Goal: Transaction & Acquisition: Purchase product/service

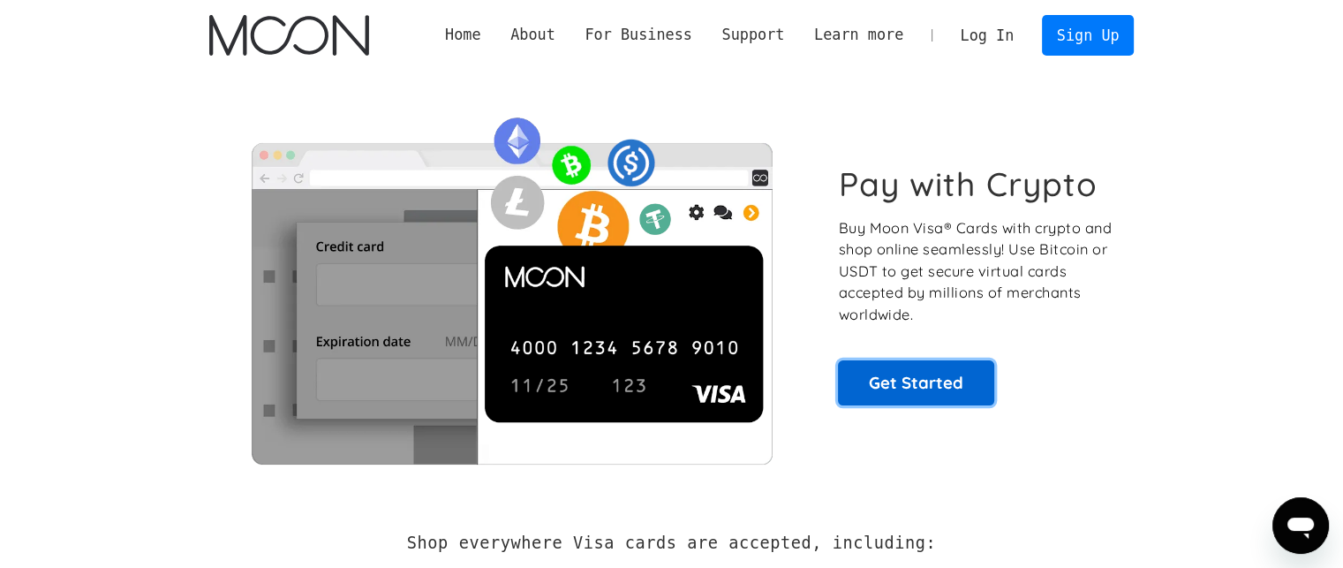
click at [869, 367] on link "Get Started" at bounding box center [916, 382] width 156 height 44
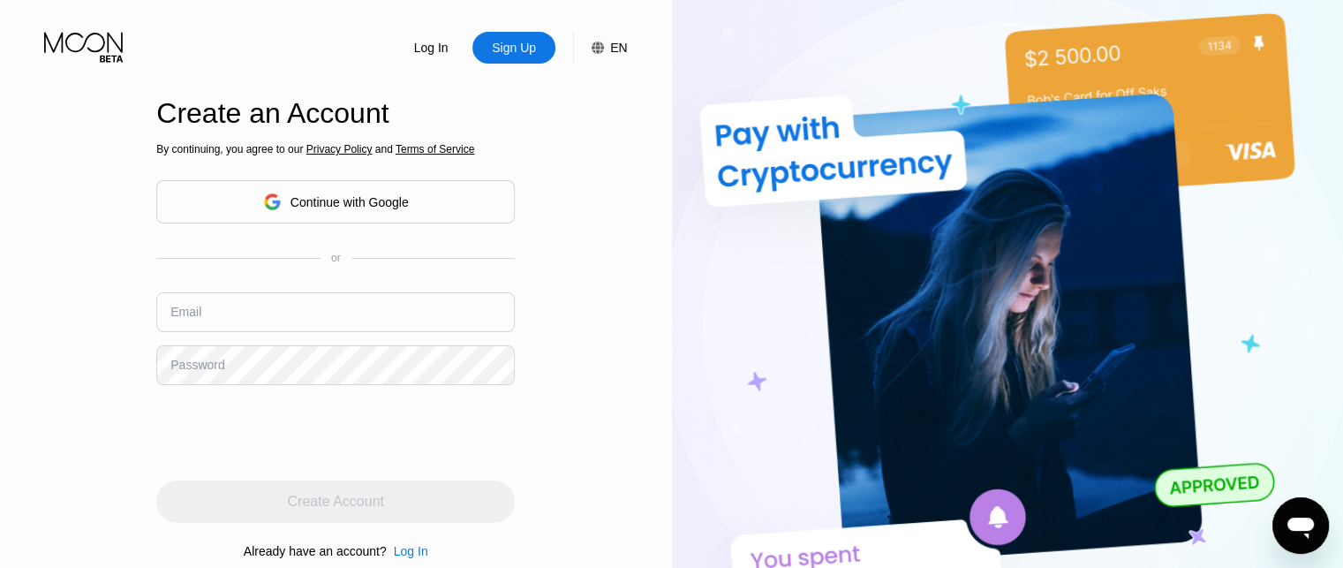
click at [528, 60] on div "Sign Up" at bounding box center [514, 48] width 83 height 32
click at [358, 205] on div "Continue with Google" at bounding box center [350, 202] width 118 height 14
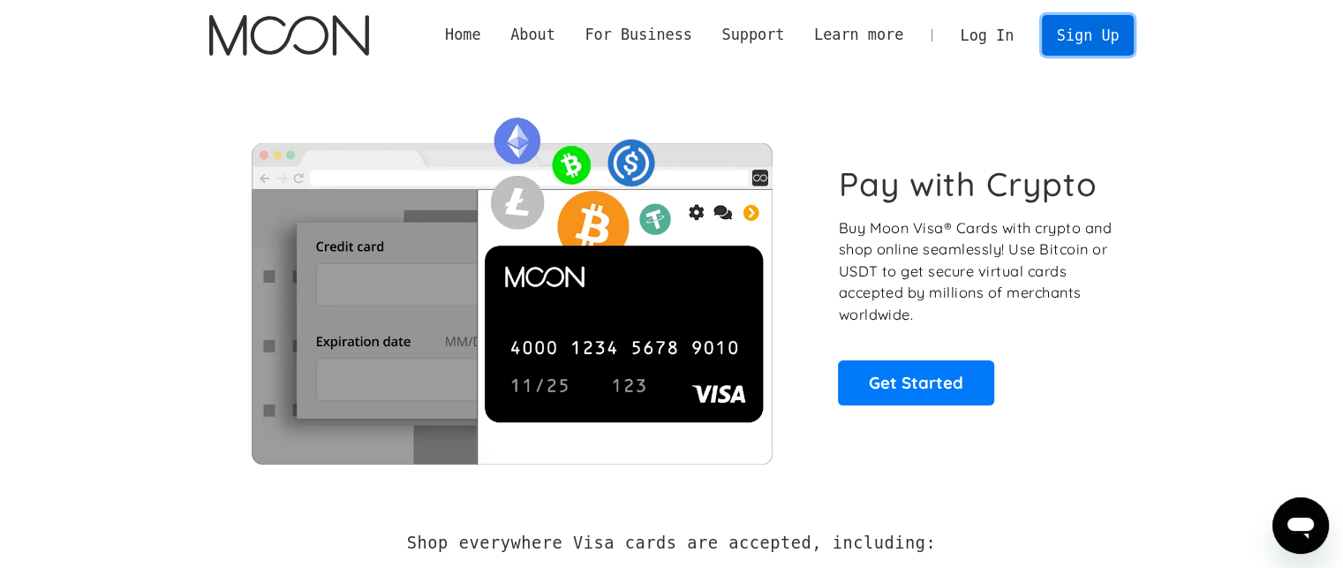
click at [1092, 42] on link "Sign Up" at bounding box center [1088, 35] width 92 height 40
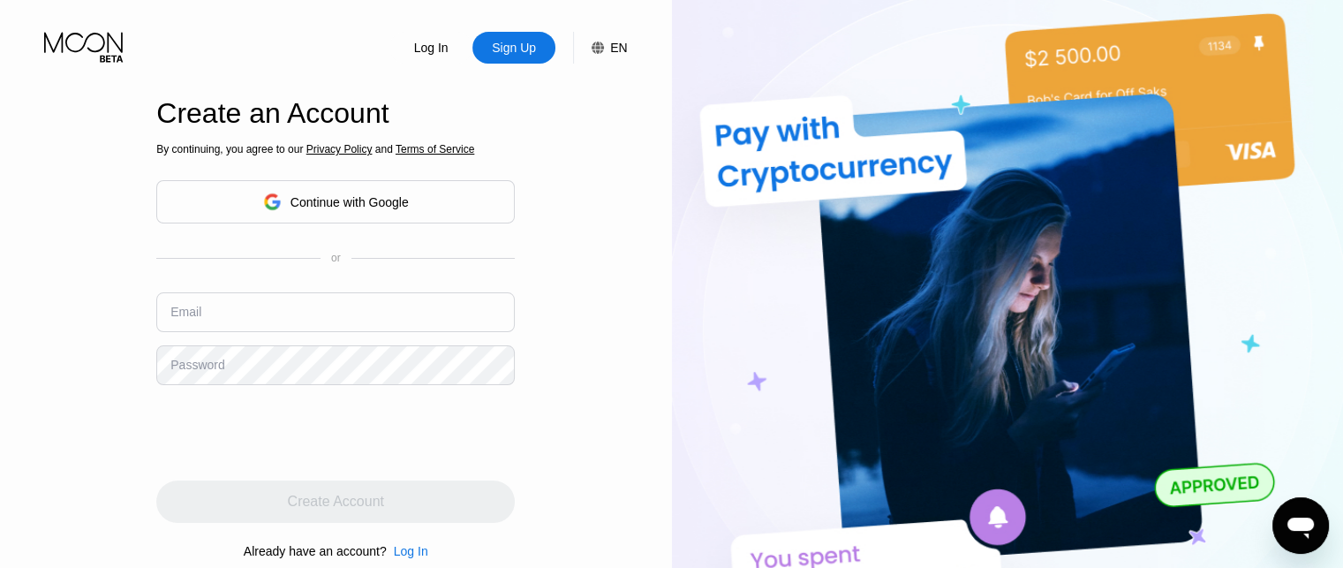
click at [309, 197] on div "Continue with Google" at bounding box center [350, 202] width 118 height 14
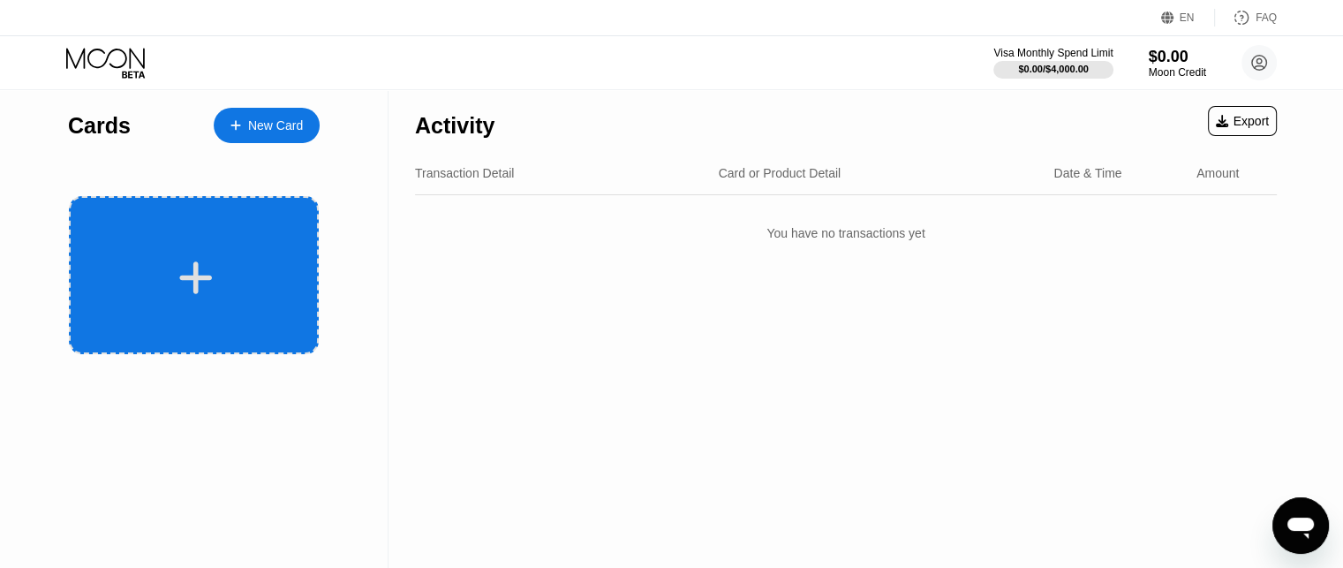
click at [128, 306] on div at bounding box center [194, 275] width 250 height 158
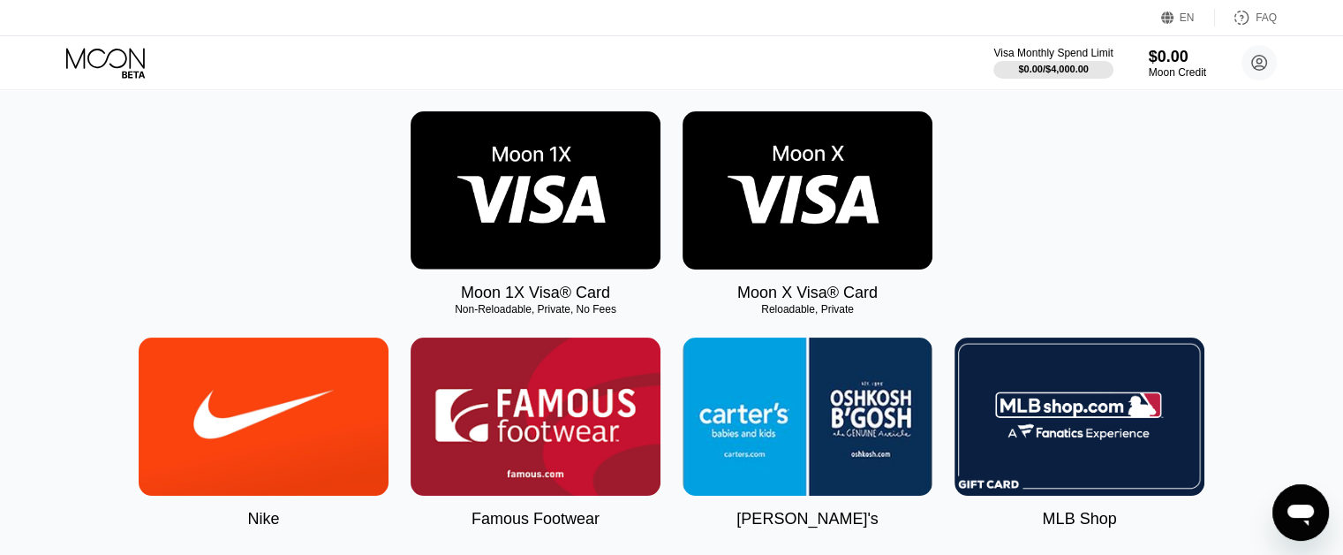
scroll to position [177, 0]
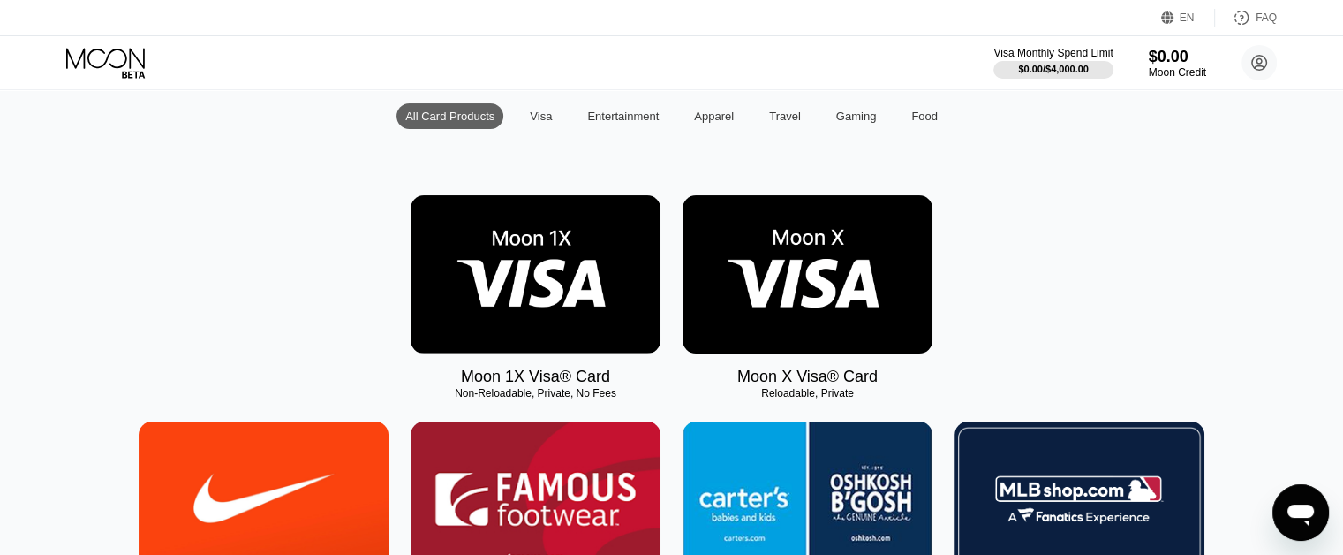
click at [732, 328] on img at bounding box center [808, 274] width 250 height 158
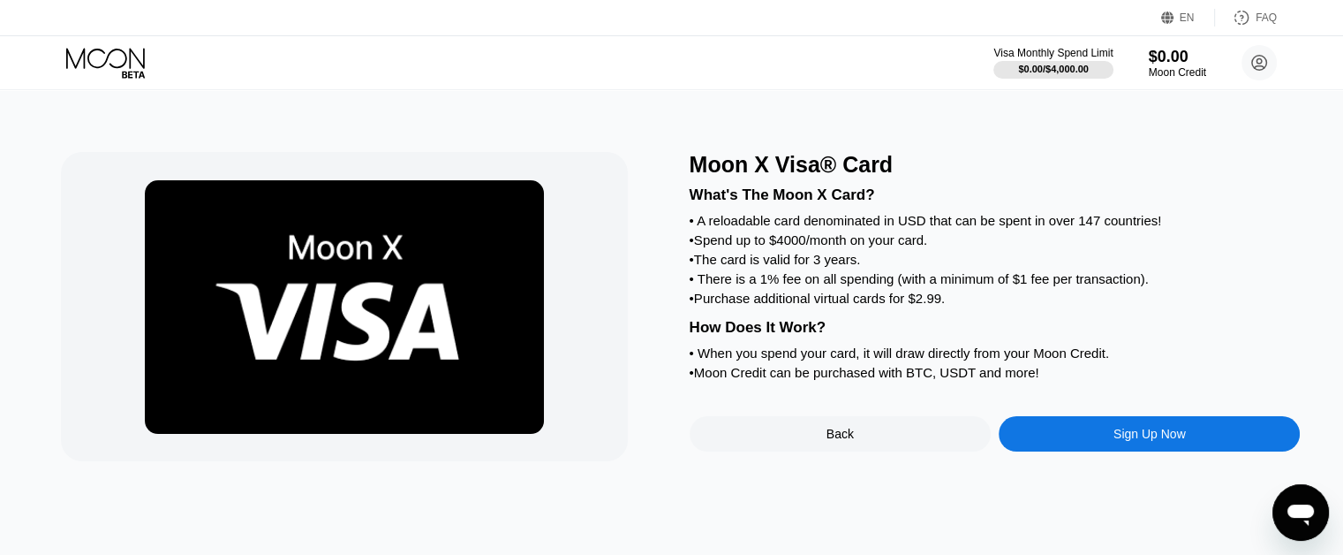
click at [1258, 115] on div "Moon X Visa® Card What's The Moon X Card? • A reloadable card denominated in US…" at bounding box center [672, 322] width 1357 height 465
click at [1182, 20] on div "EN" at bounding box center [1187, 17] width 15 height 12
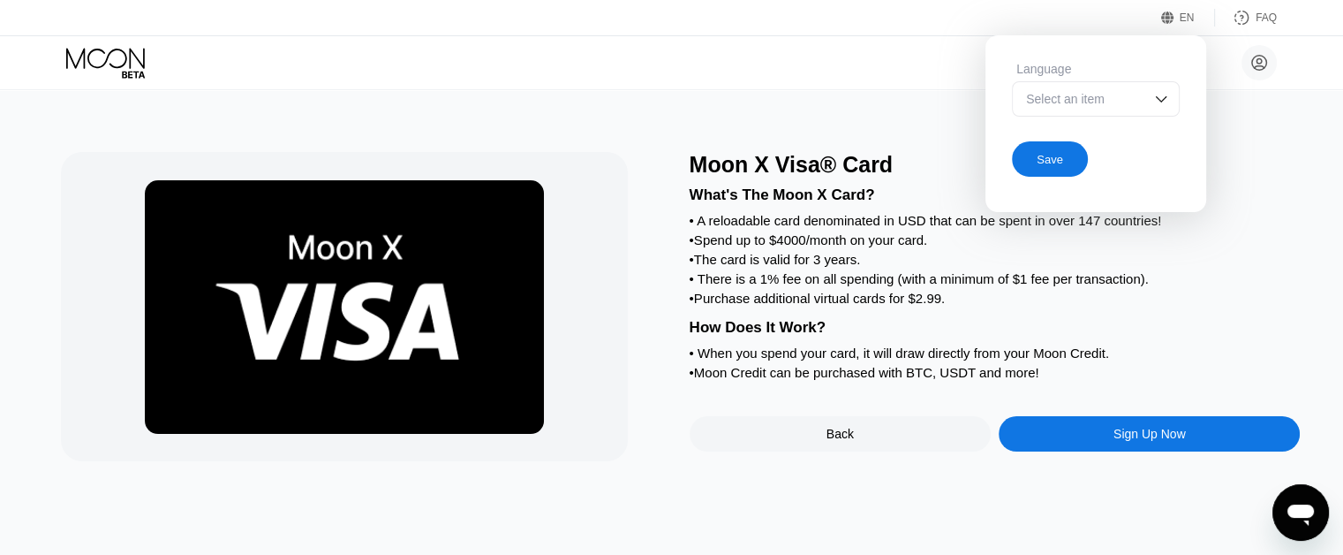
click at [1154, 113] on div "Select an item" at bounding box center [1096, 98] width 168 height 35
click at [1306, 120] on div "Moon X Visa® Card What's The Moon X Card? • A reloadable card denominated in US…" at bounding box center [672, 322] width 1357 height 465
click at [1105, 94] on div "Select an item" at bounding box center [1083, 99] width 122 height 14
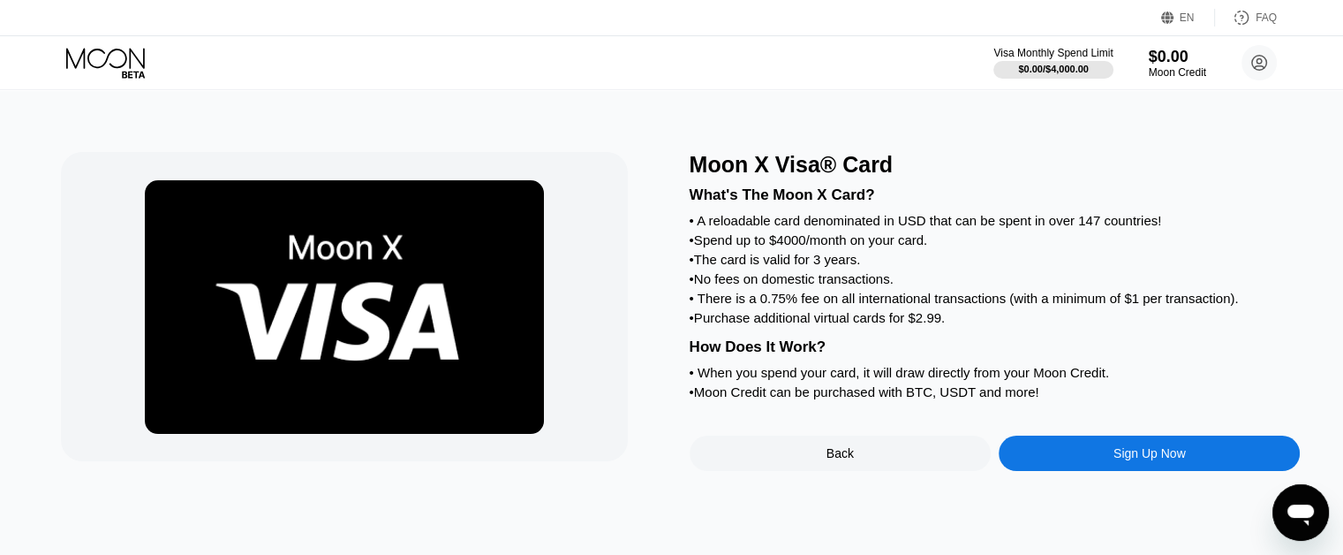
click at [1177, 17] on div "EN" at bounding box center [1170, 18] width 18 height 18
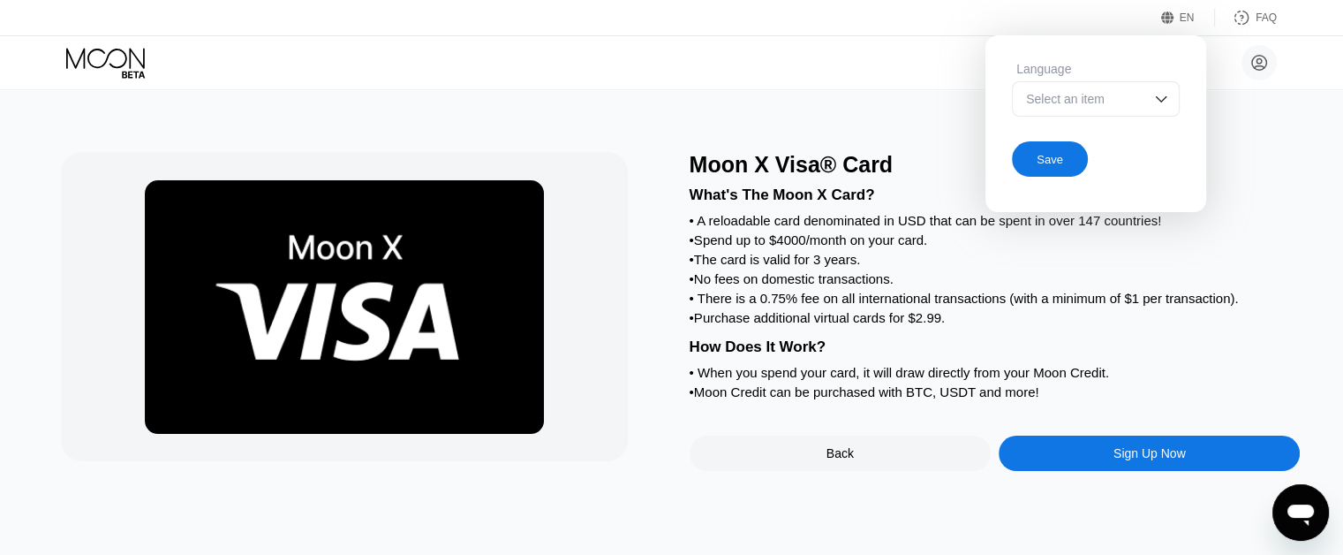
click at [1170, 112] on div "Select an item" at bounding box center [1096, 98] width 168 height 35
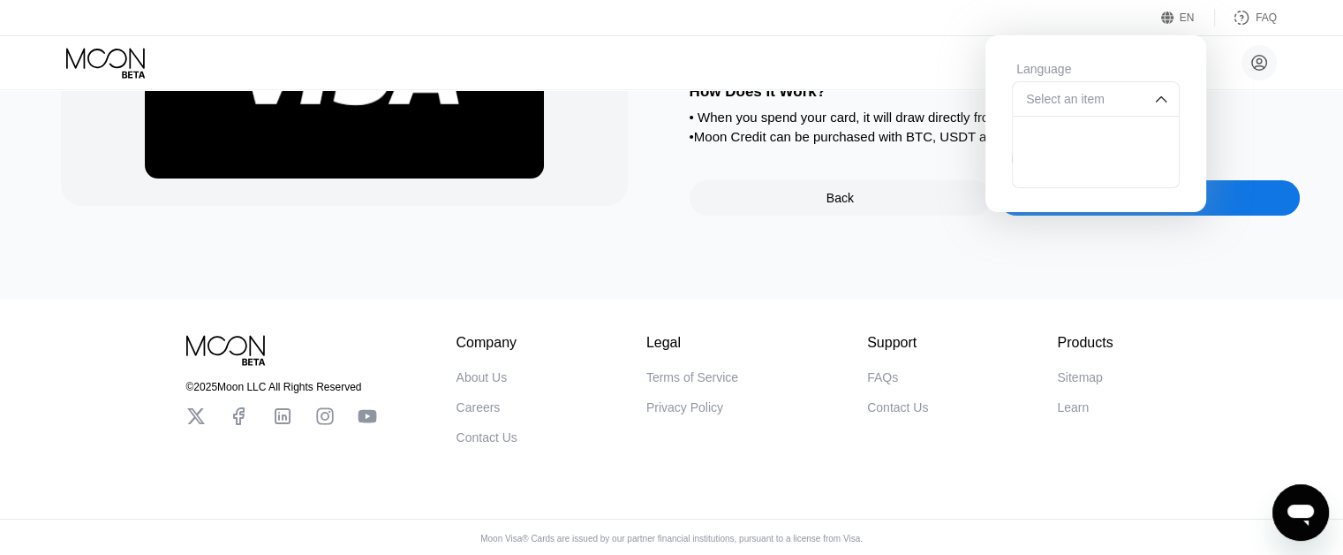
scroll to position [265, 0]
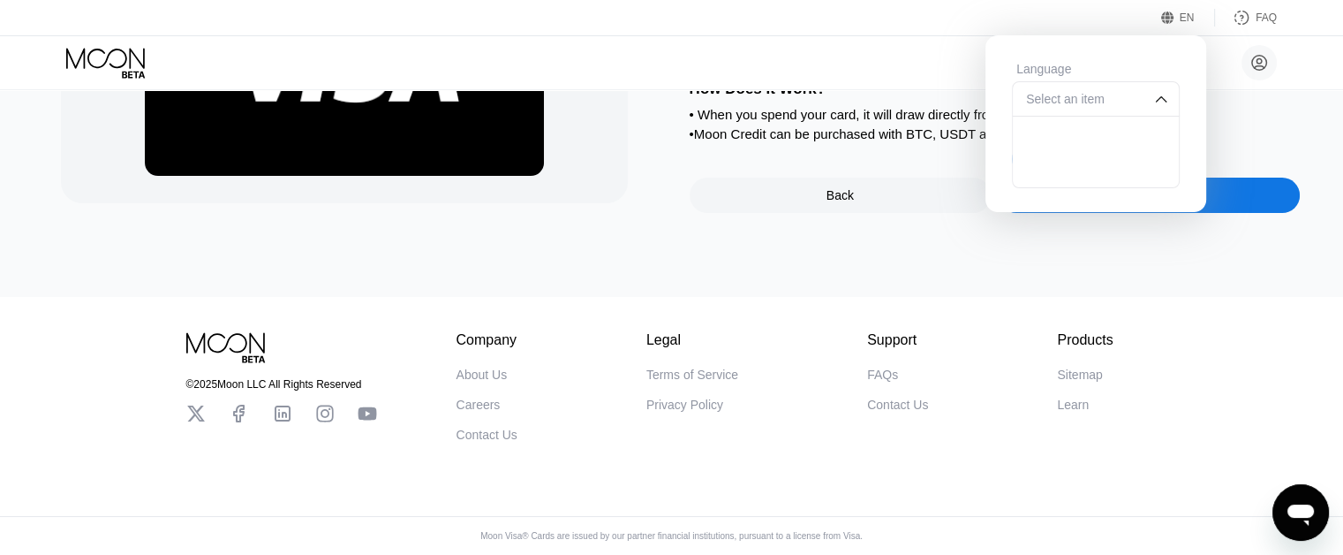
click at [1106, 137] on div at bounding box center [1096, 134] width 166 height 35
click at [1072, 155] on div "Save" at bounding box center [1050, 158] width 76 height 35
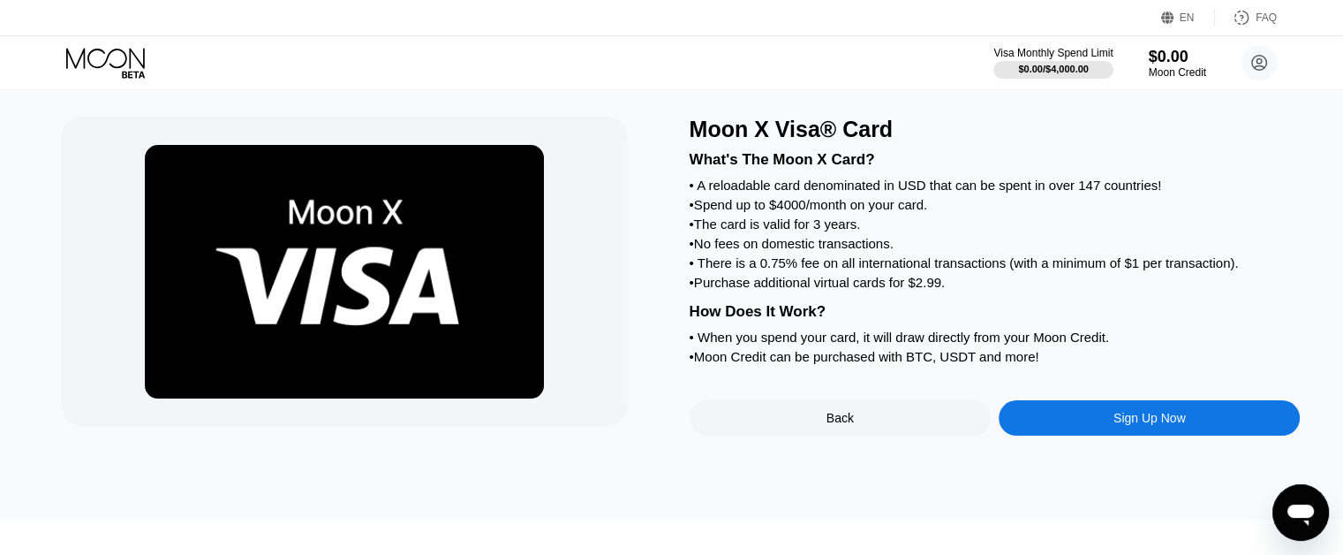
scroll to position [0, 0]
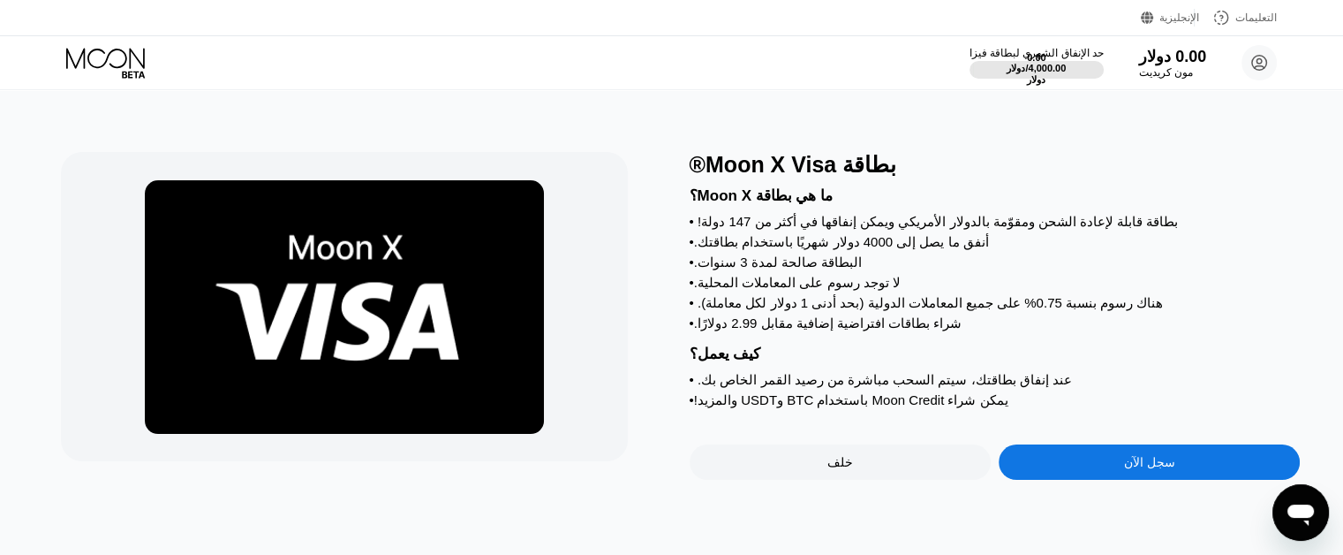
click at [1047, 480] on div "سجل الآن" at bounding box center [1149, 461] width 301 height 35
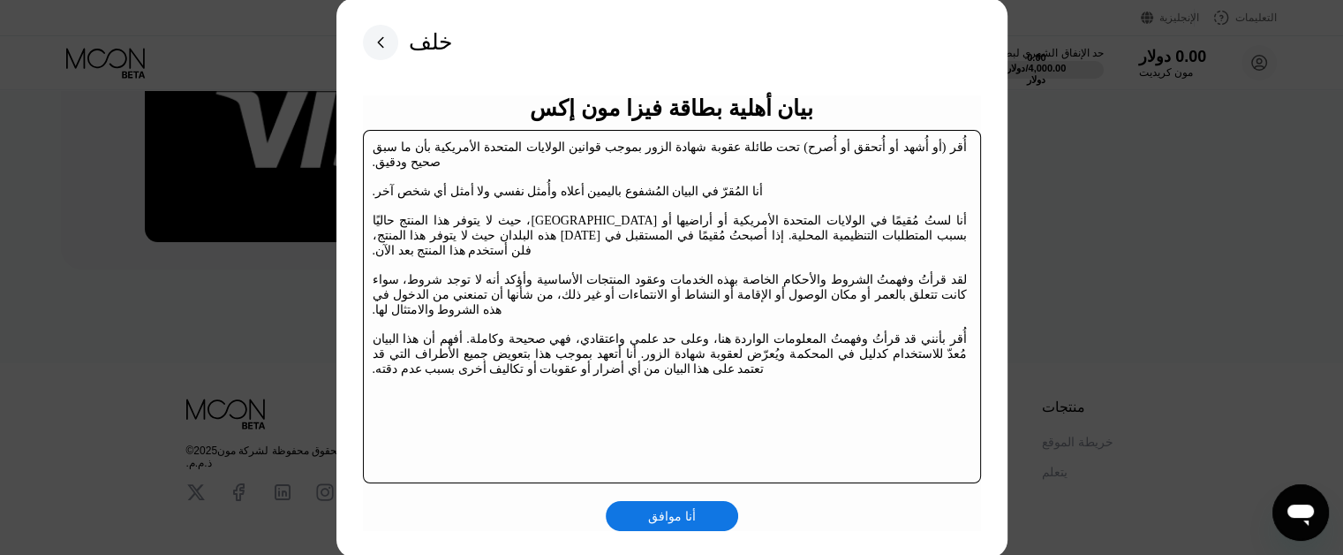
scroll to position [269, 0]
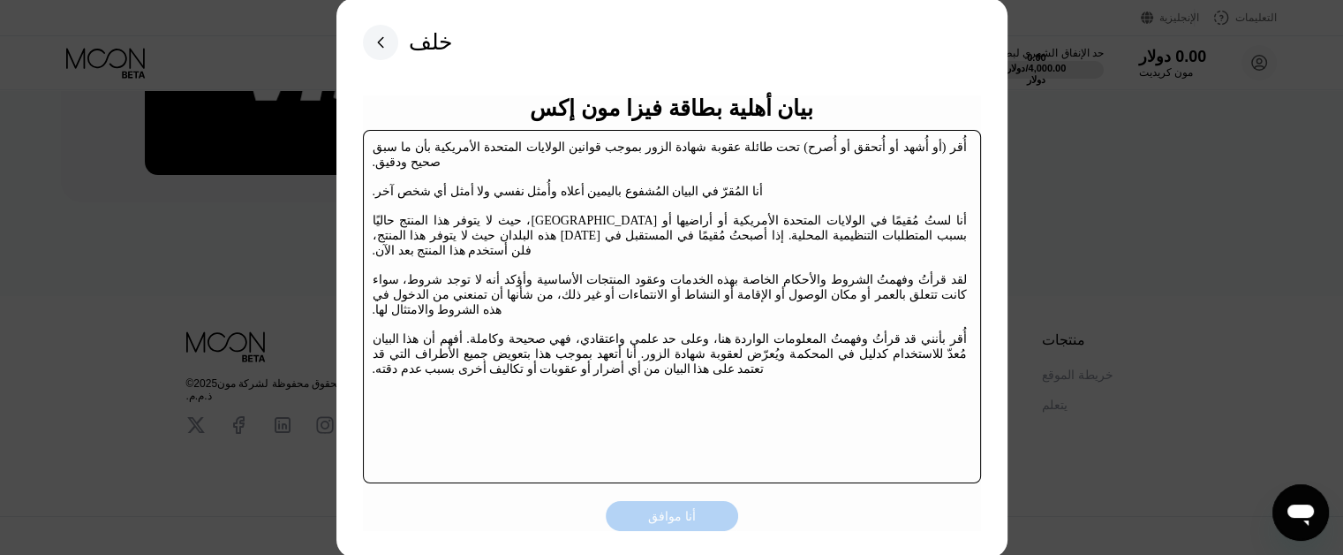
click at [657, 516] on font "أنا موافق" at bounding box center [672, 516] width 48 height 14
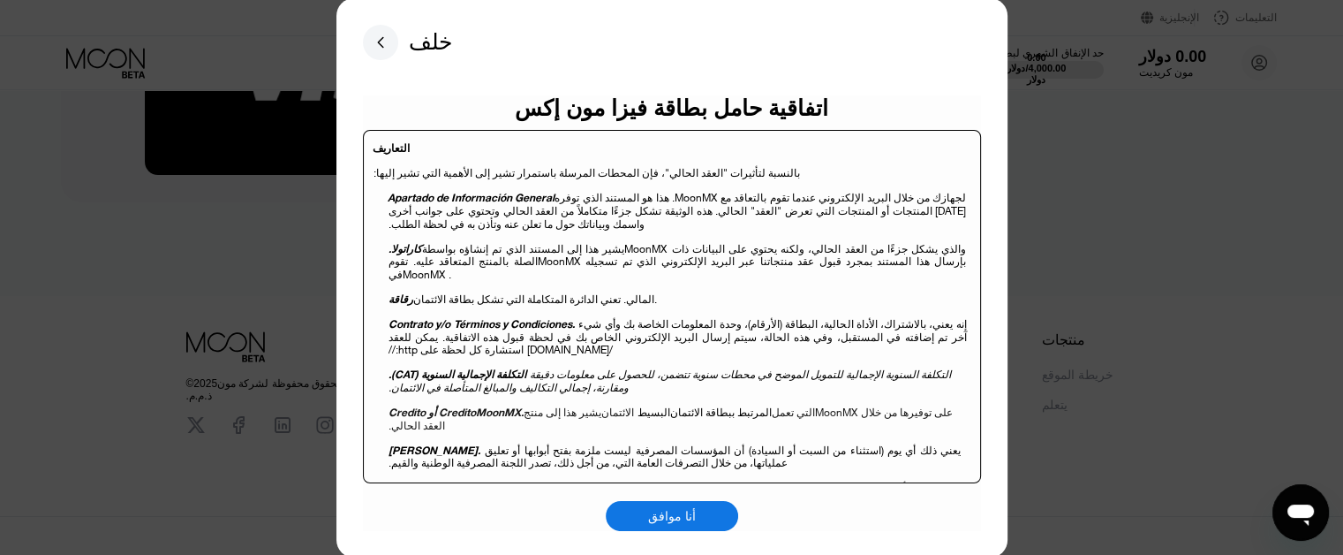
scroll to position [618, 0]
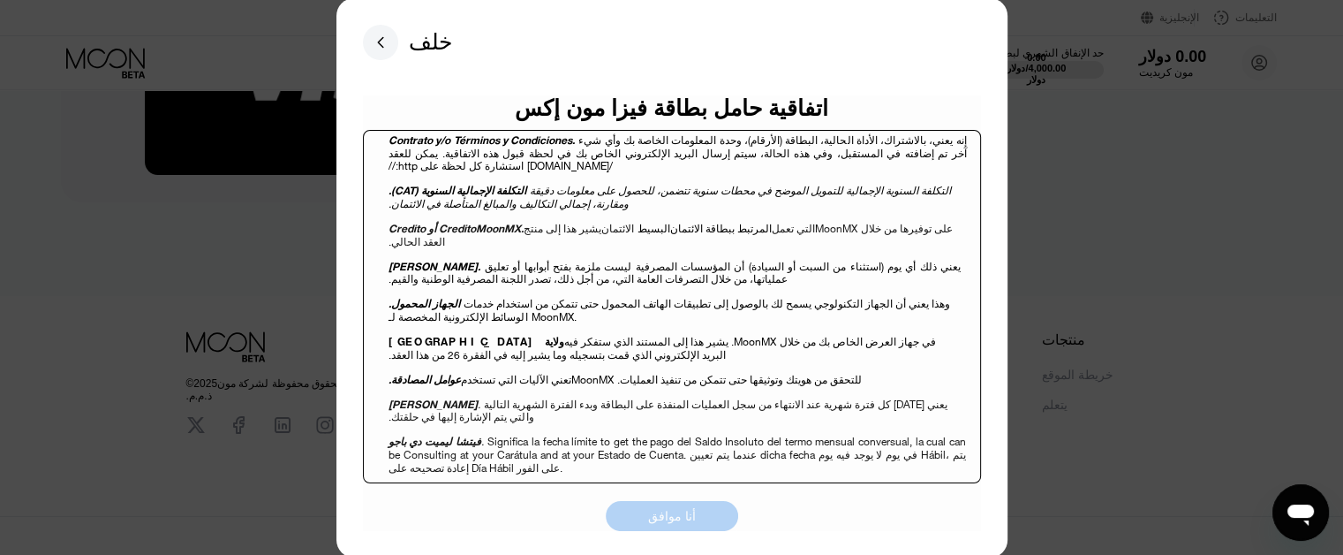
click at [683, 523] on font "أنا موافق" at bounding box center [672, 516] width 48 height 14
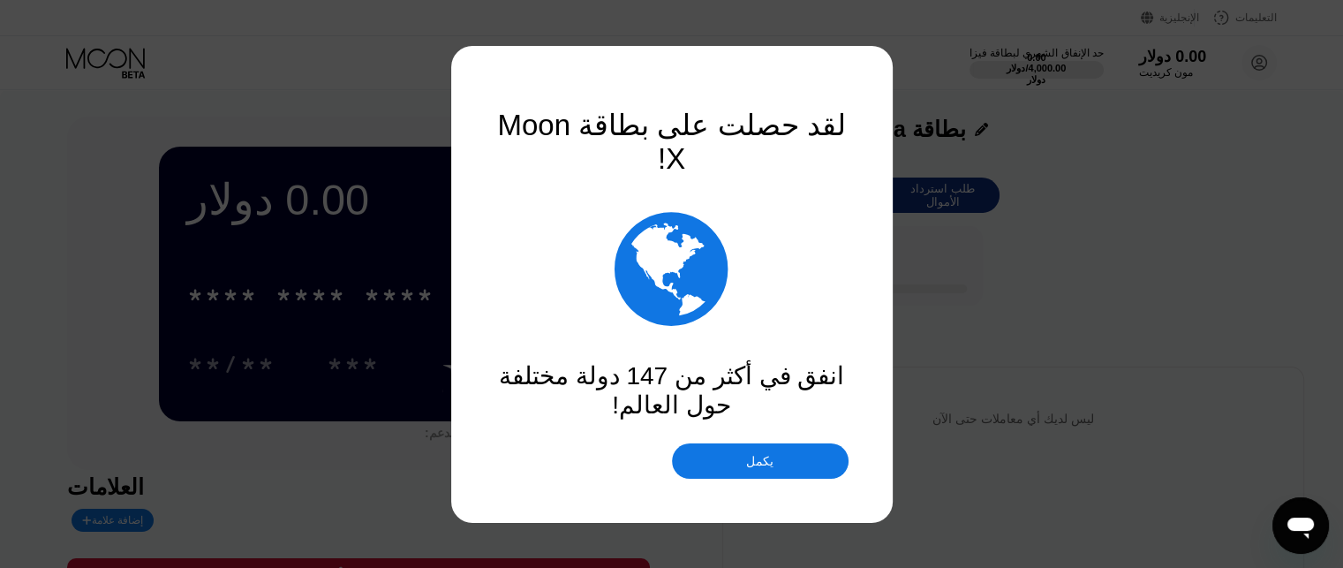
click at [762, 467] on font "يكمل" at bounding box center [759, 461] width 27 height 14
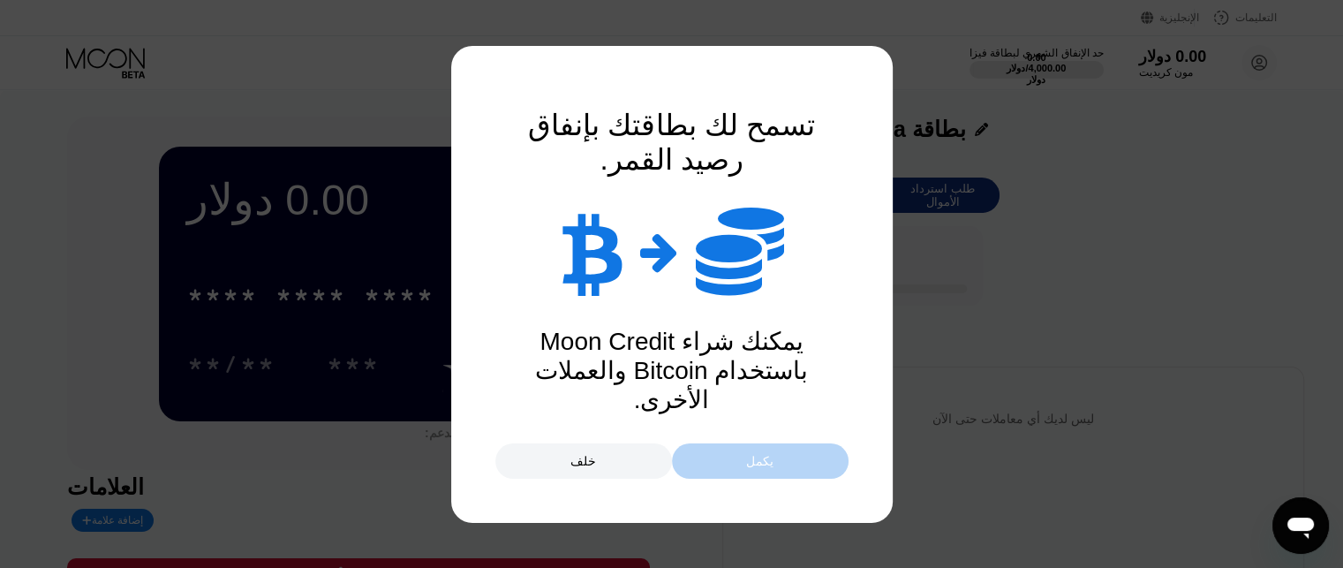
click at [761, 467] on font "يكمل" at bounding box center [759, 461] width 27 height 14
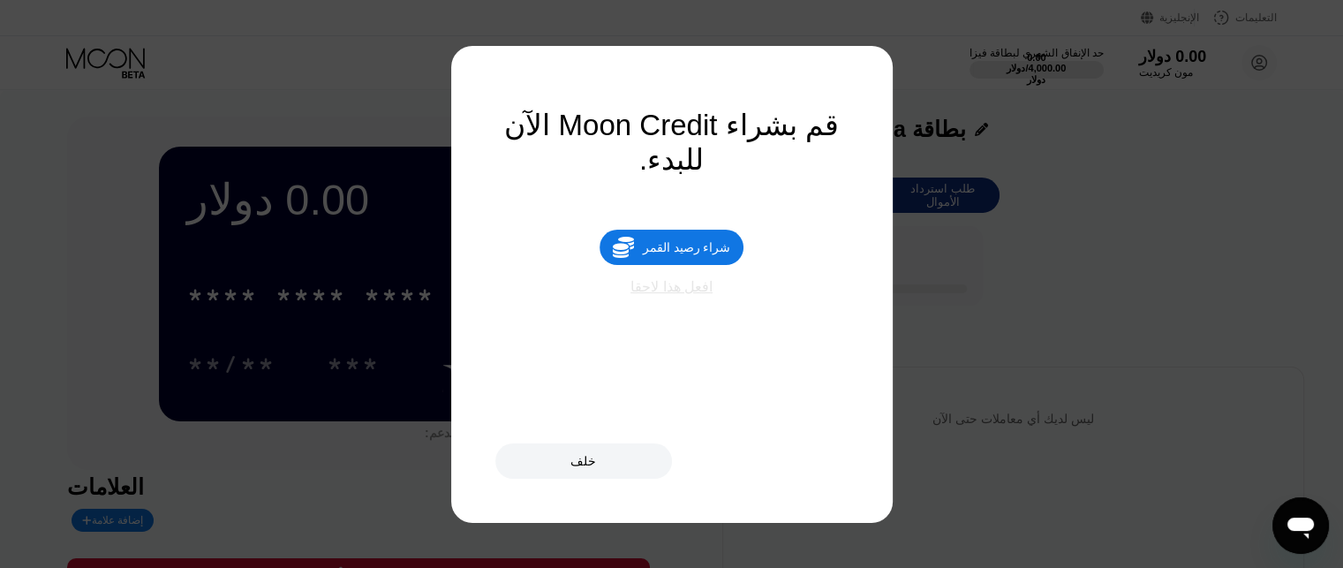
click at [674, 293] on font "افعل هذا لاحقا" at bounding box center [672, 286] width 82 height 15
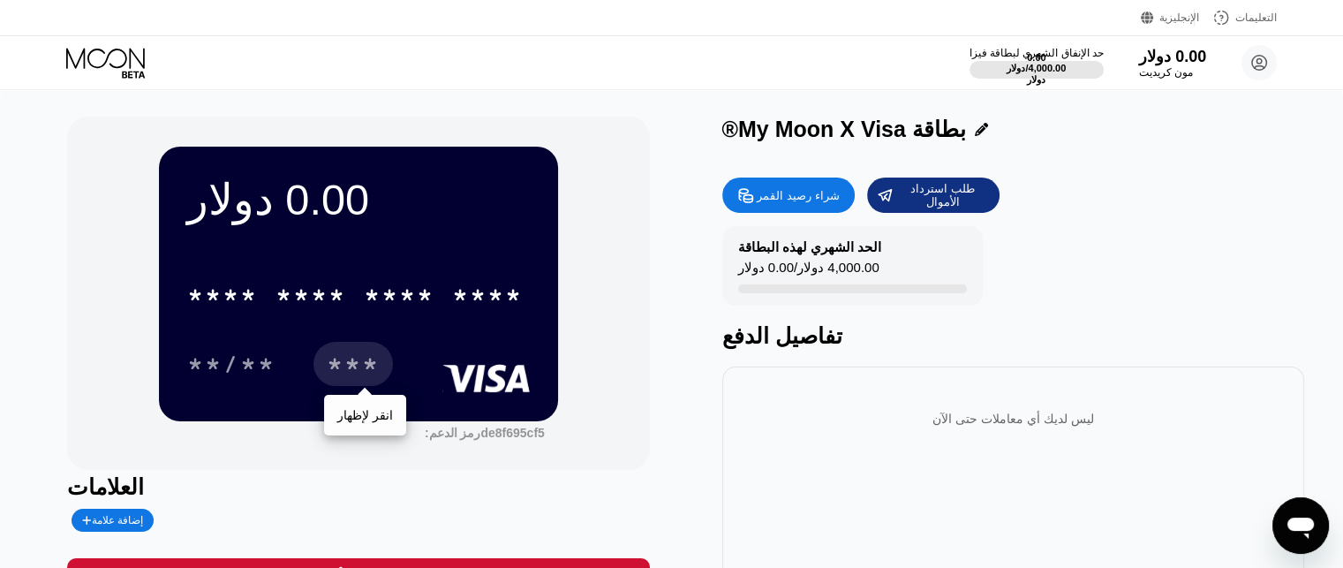
click at [359, 370] on font "***" at bounding box center [353, 366] width 53 height 28
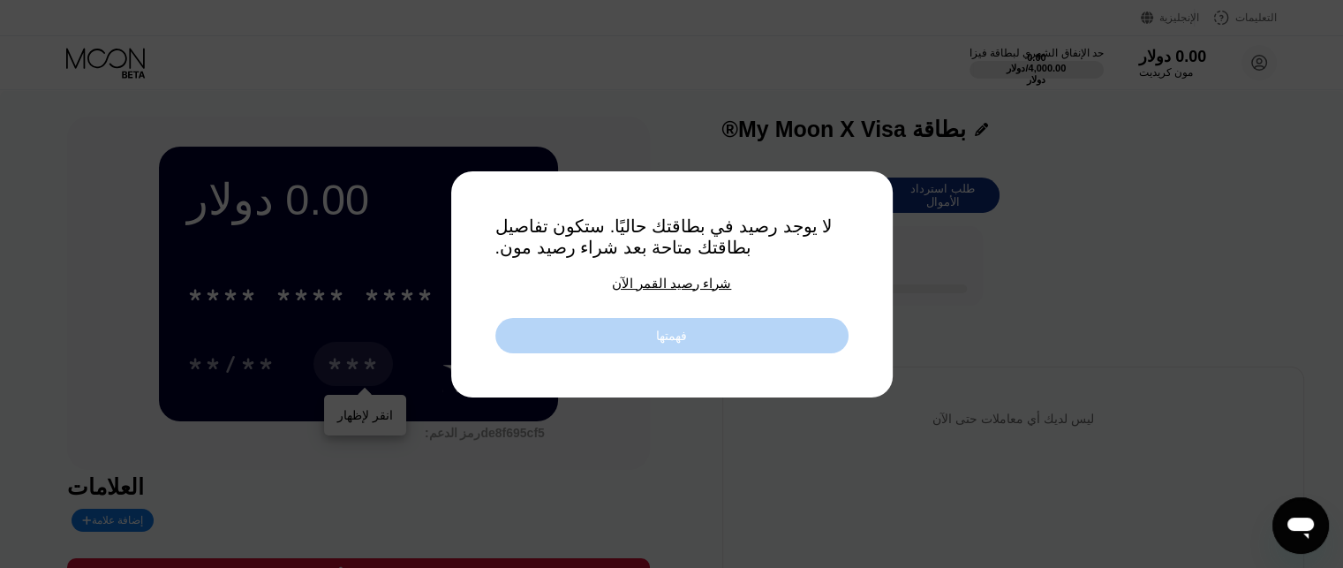
click at [595, 337] on div "فهمتها" at bounding box center [671, 335] width 353 height 35
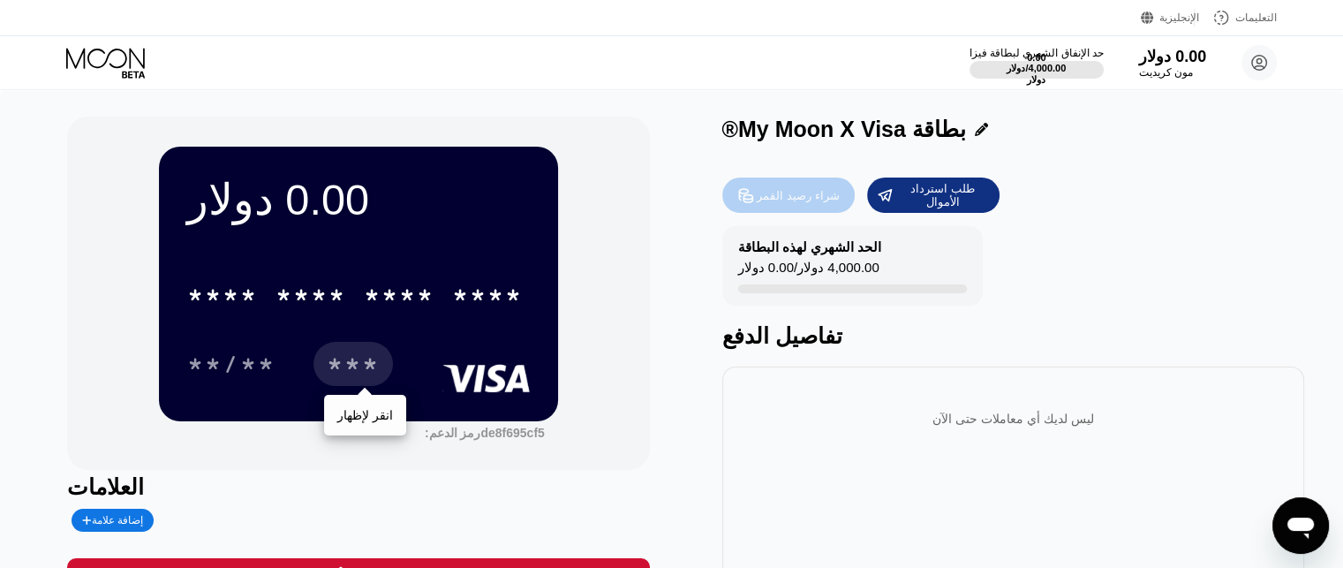
click at [778, 202] on font "شراء رصيد القمر" at bounding box center [798, 195] width 82 height 13
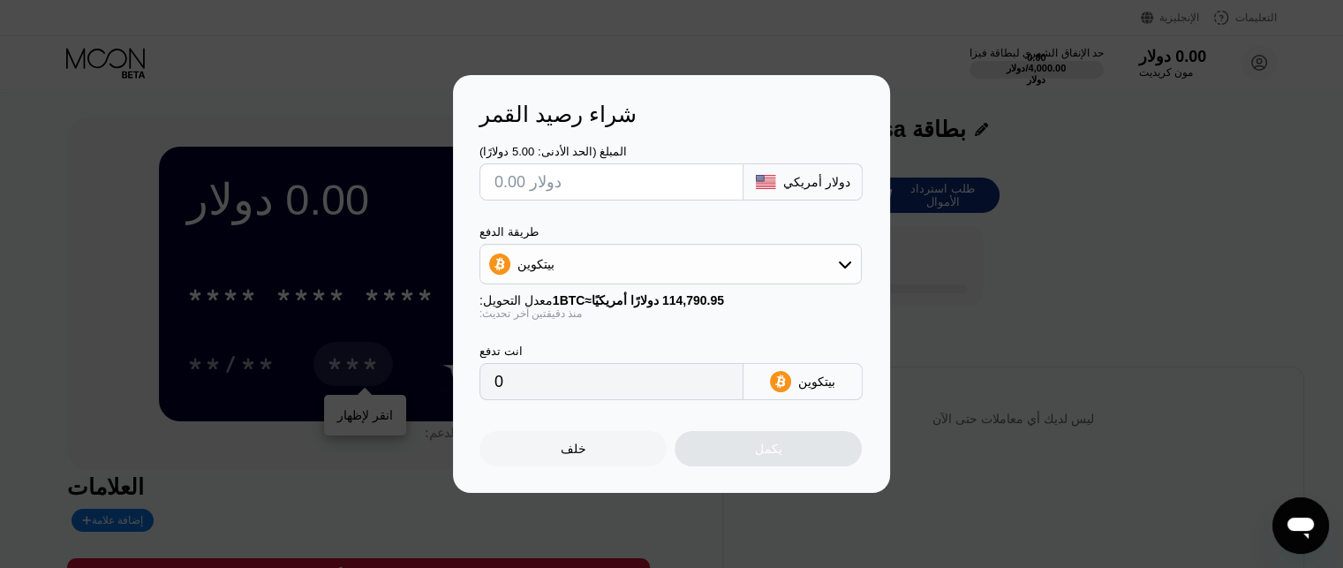
click at [756, 276] on div "بيتكوين" at bounding box center [670, 263] width 381 height 35
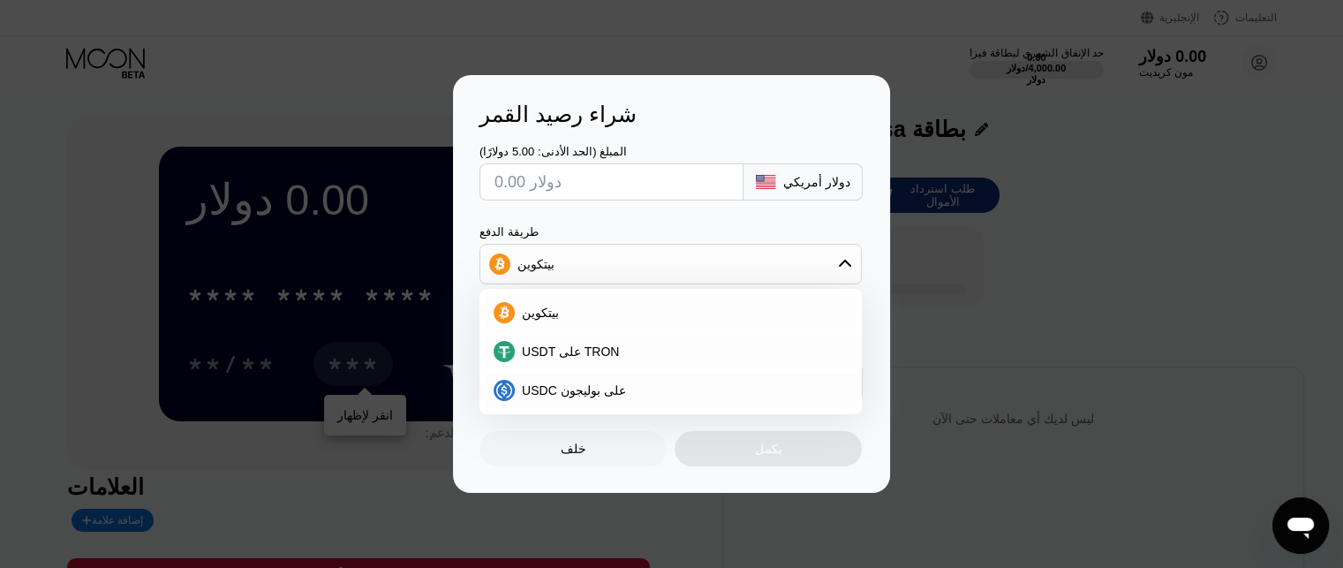
click at [643, 261] on div "بيتكوين" at bounding box center [670, 263] width 381 height 35
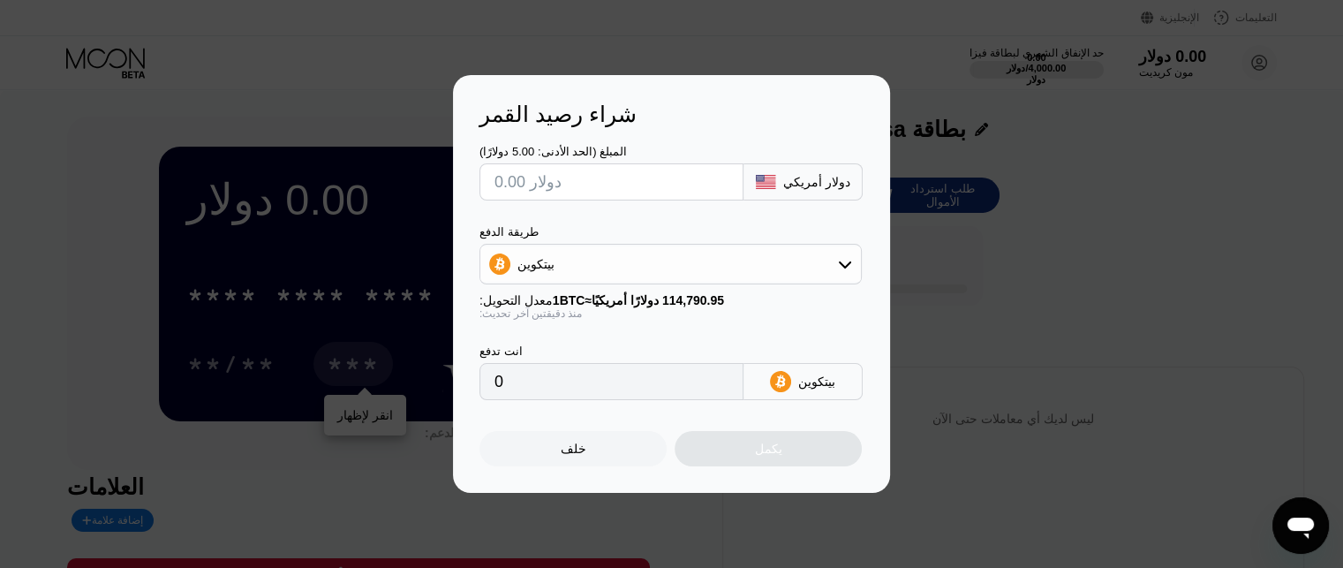
click at [668, 185] on input "text" at bounding box center [612, 181] width 234 height 35
click at [809, 181] on font "دولار أمريكي" at bounding box center [816, 182] width 67 height 14
click at [1106, 304] on div "شراء رصيد القمر المبلغ (الحد الأدنى: 5.00 دولارًا) دولار أمريكي طريقة الدفع بيت…" at bounding box center [671, 284] width 1343 height 418
click at [803, 14] on div at bounding box center [678, 284] width 1357 height 568
click at [563, 466] on div "خلف" at bounding box center [573, 448] width 187 height 35
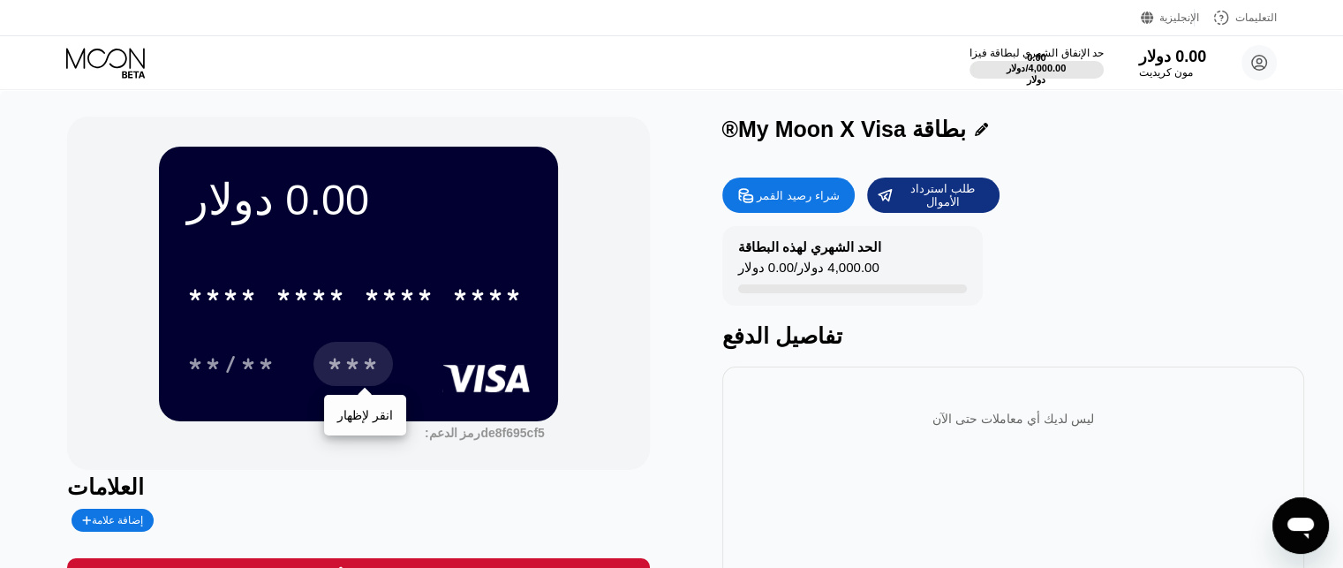
click at [376, 381] on font "***" at bounding box center [353, 366] width 53 height 28
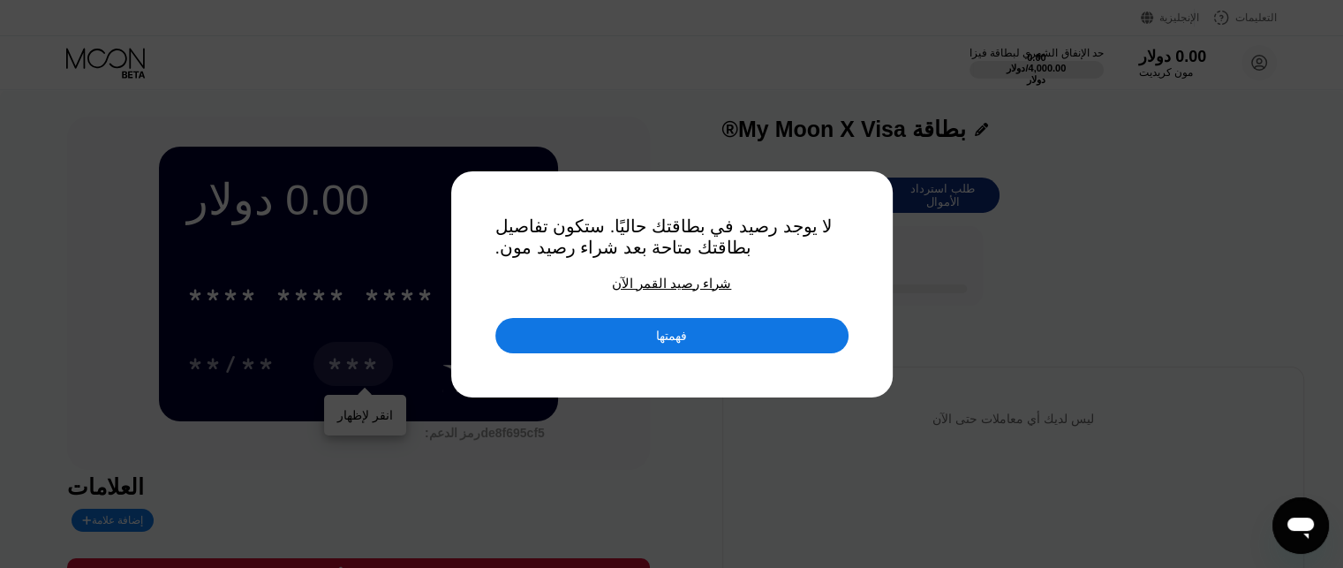
click at [632, 338] on div "فهمتها" at bounding box center [671, 335] width 353 height 35
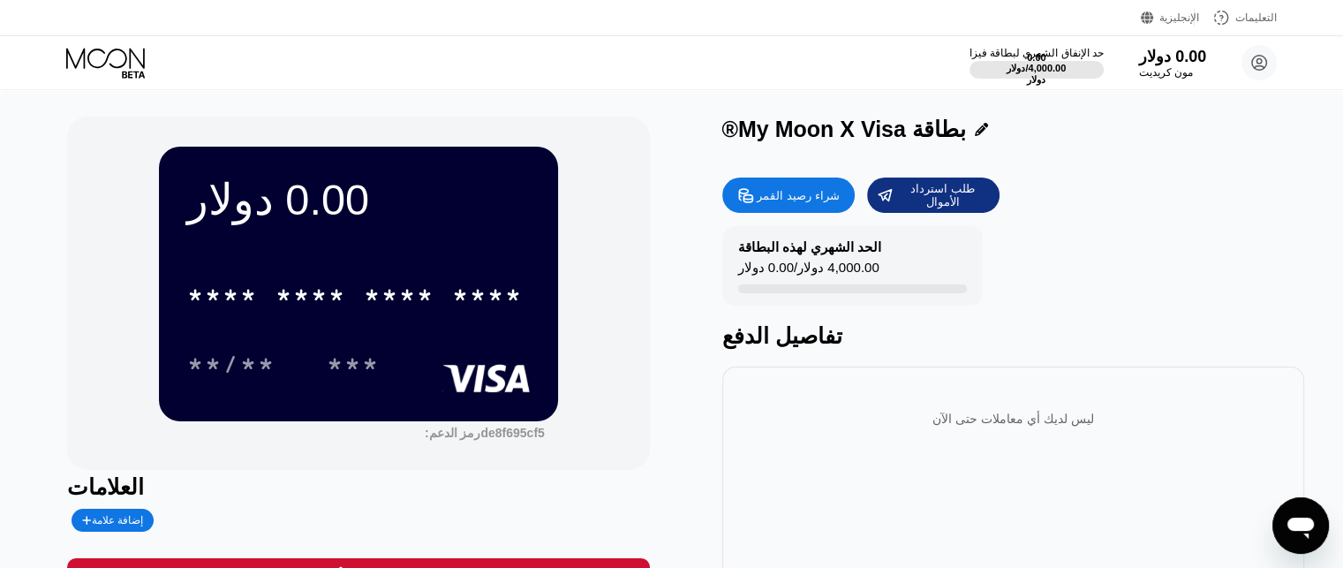
click at [789, 186] on div "شراء رصيد القمر" at bounding box center [788, 195] width 132 height 35
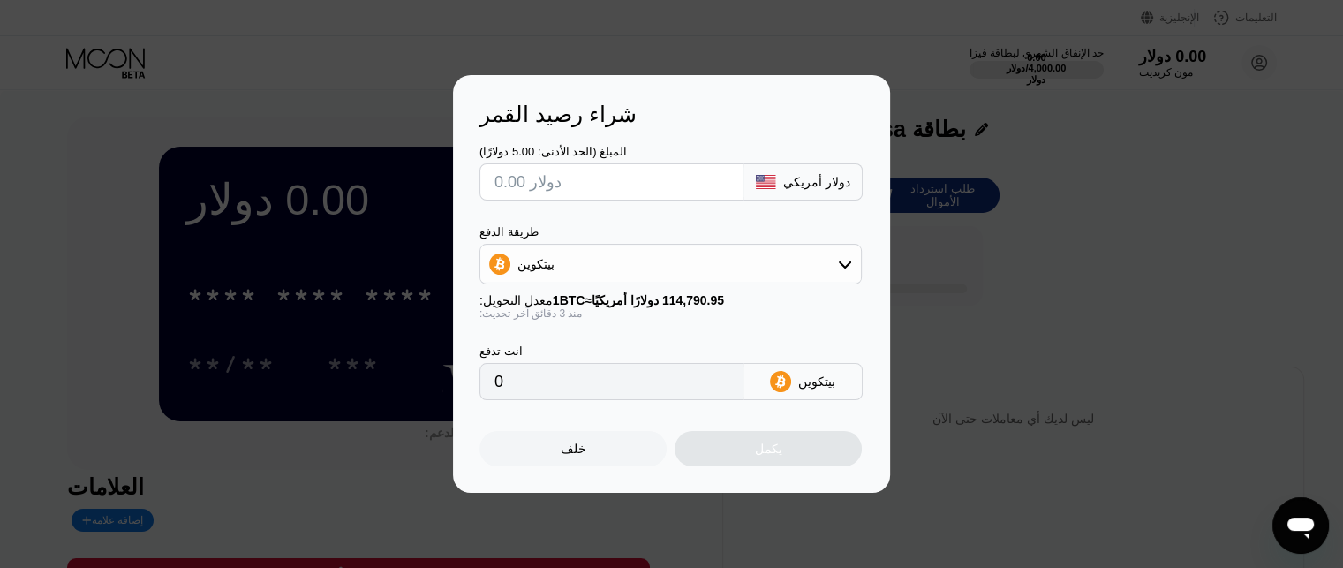
click at [633, 178] on input "text" at bounding box center [612, 181] width 234 height 35
click at [595, 250] on div "بيتكوين" at bounding box center [670, 263] width 381 height 35
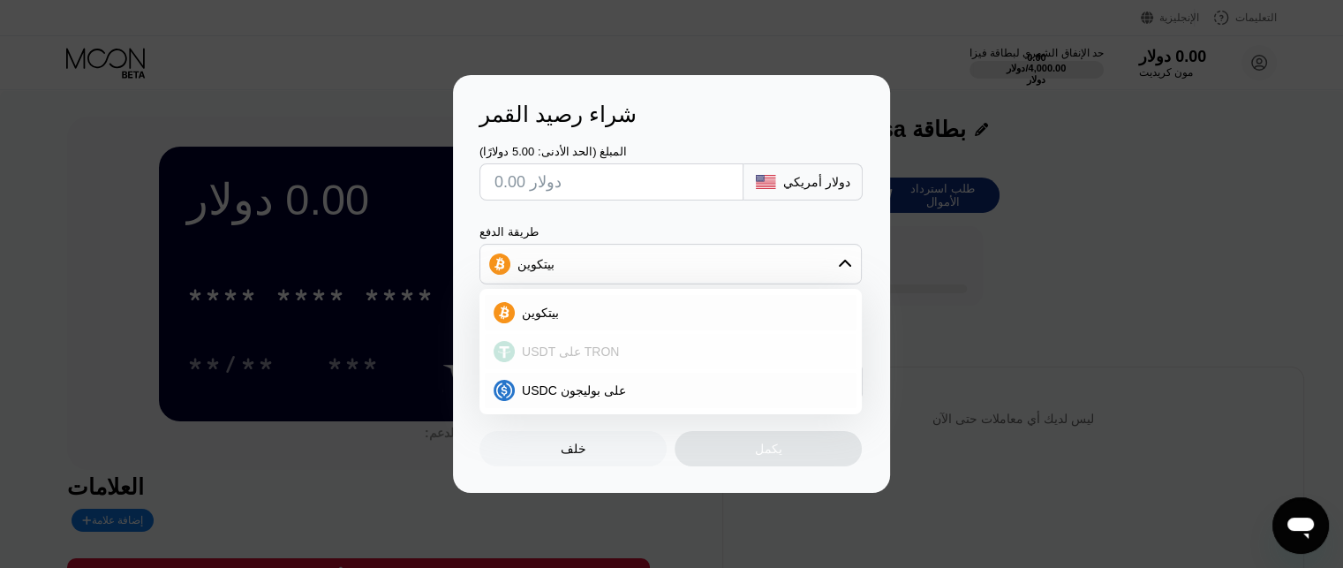
click at [562, 348] on font "USDT على TRON" at bounding box center [570, 351] width 97 height 14
type input "0.00"
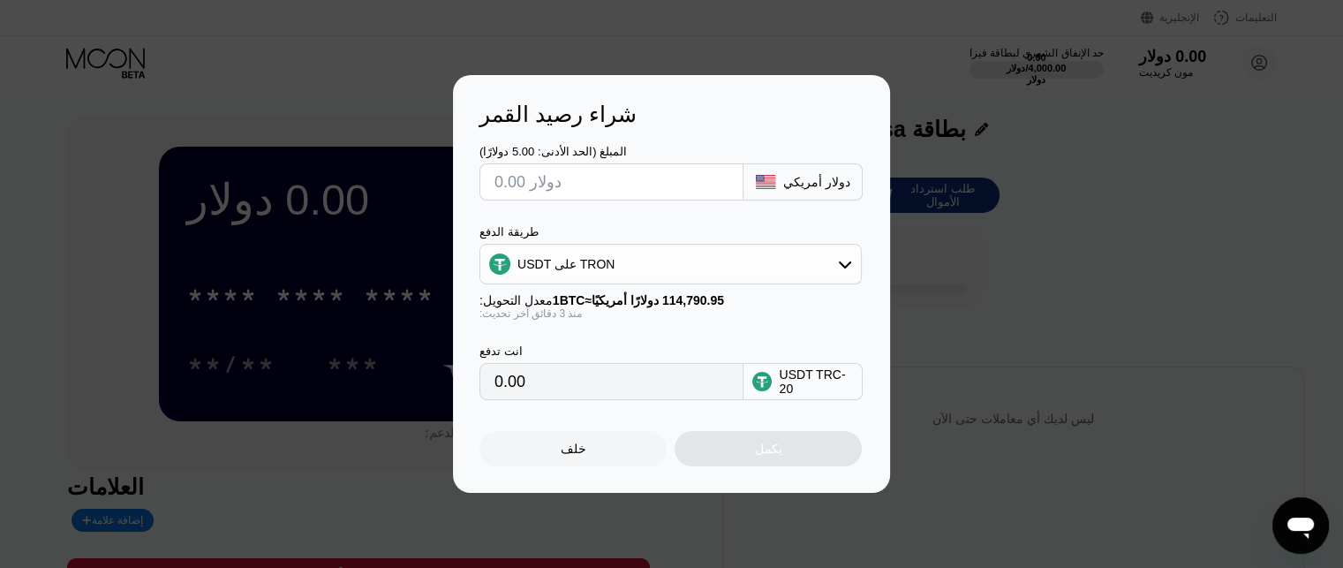
click at [555, 211] on div "المبلغ (الحد الأدنى: 5.00 دولارًا) دولار أمريكي طريقة الدفع USDT على TRON معدل …" at bounding box center [672, 263] width 384 height 273
click at [547, 179] on input "text" at bounding box center [612, 181] width 234 height 35
type input "$1"
type input "1.01"
type input "$10"
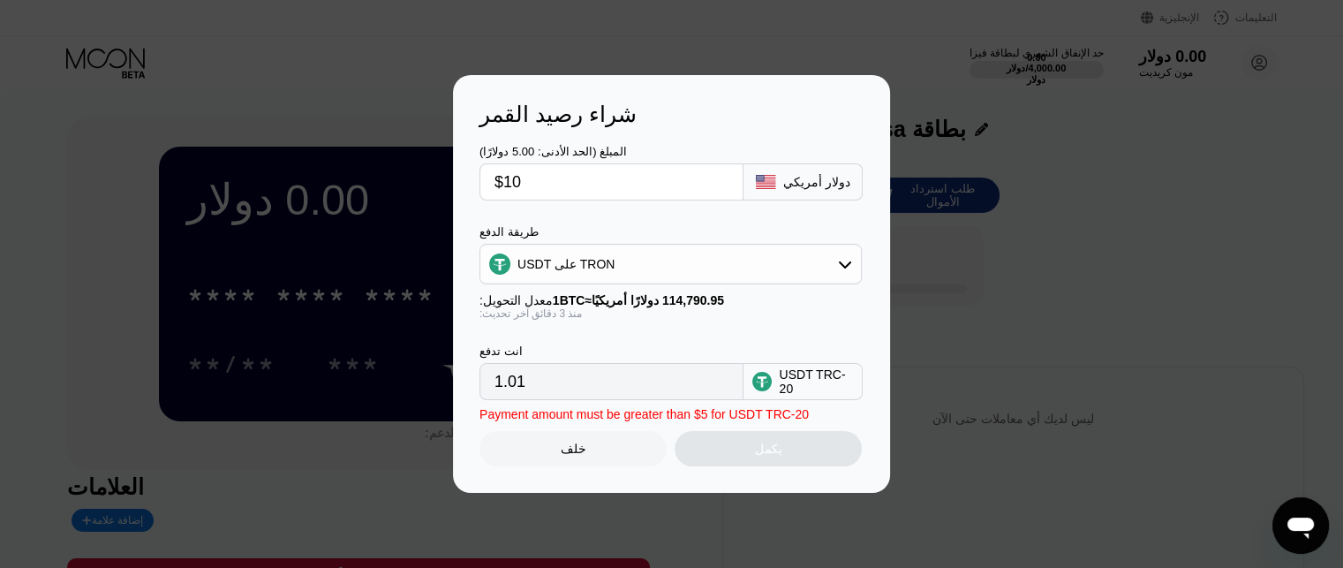
type input "10.10"
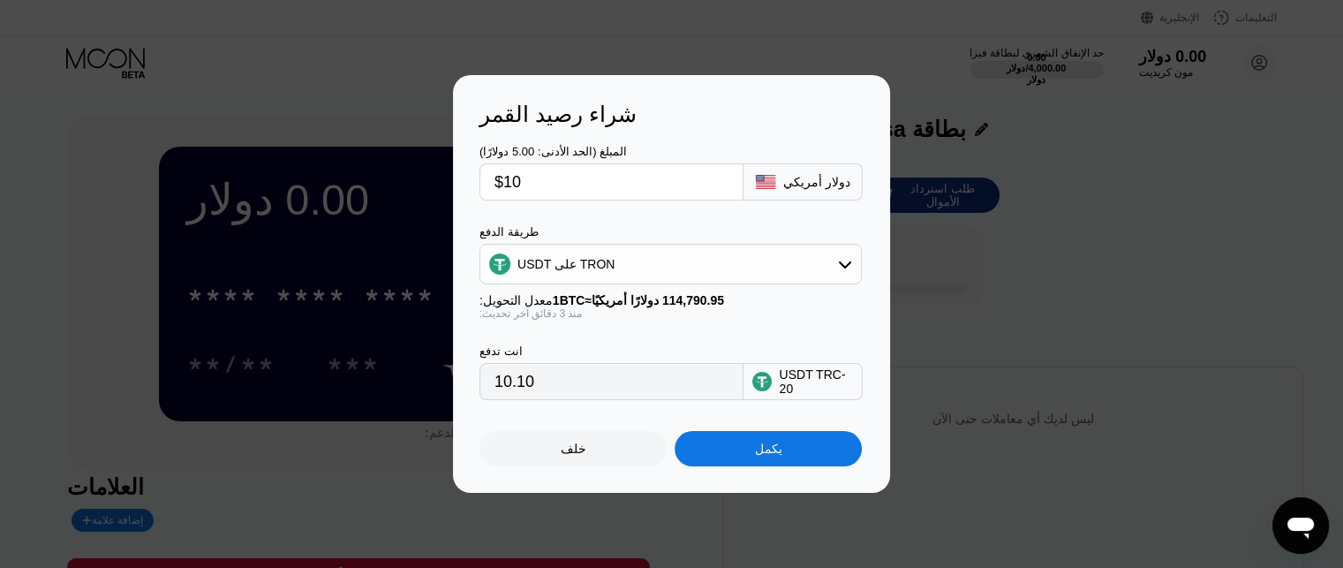
type input "$100"
type input "101.01"
type input "$100"
click at [318, 276] on div "شراء رصيد القمر المبلغ (الحد الأدنى: 5.00 دولارًا) $100 دولار أمريكي طريقة الدف…" at bounding box center [671, 284] width 1343 height 418
click at [614, 451] on div "خلف" at bounding box center [573, 448] width 187 height 35
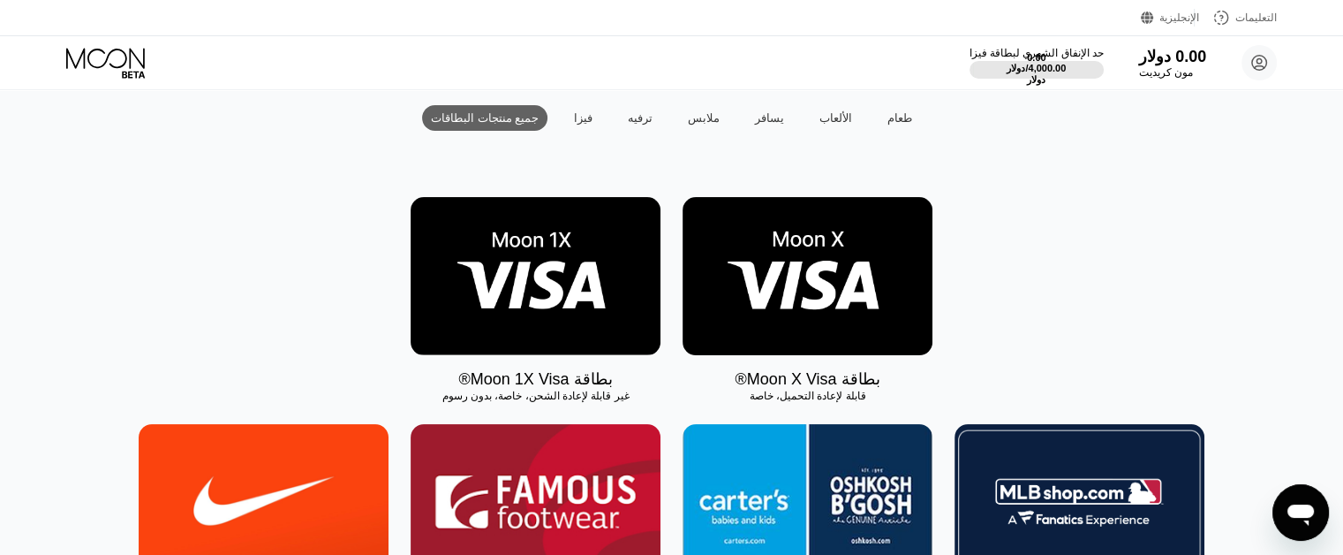
scroll to position [177, 0]
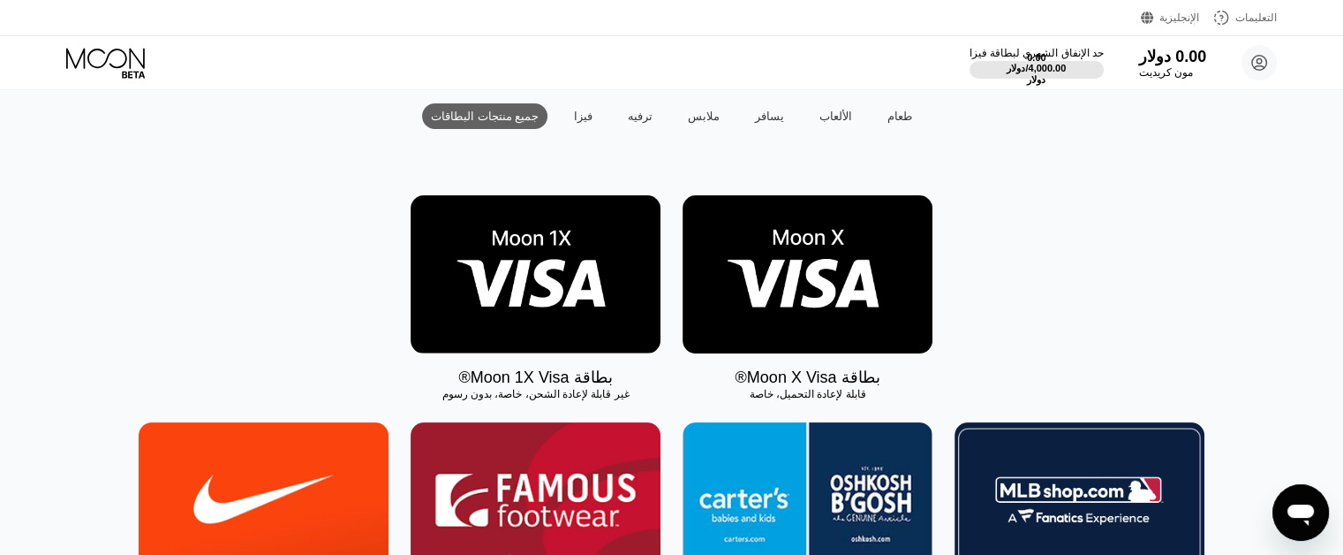
click at [523, 303] on img at bounding box center [536, 274] width 250 height 158
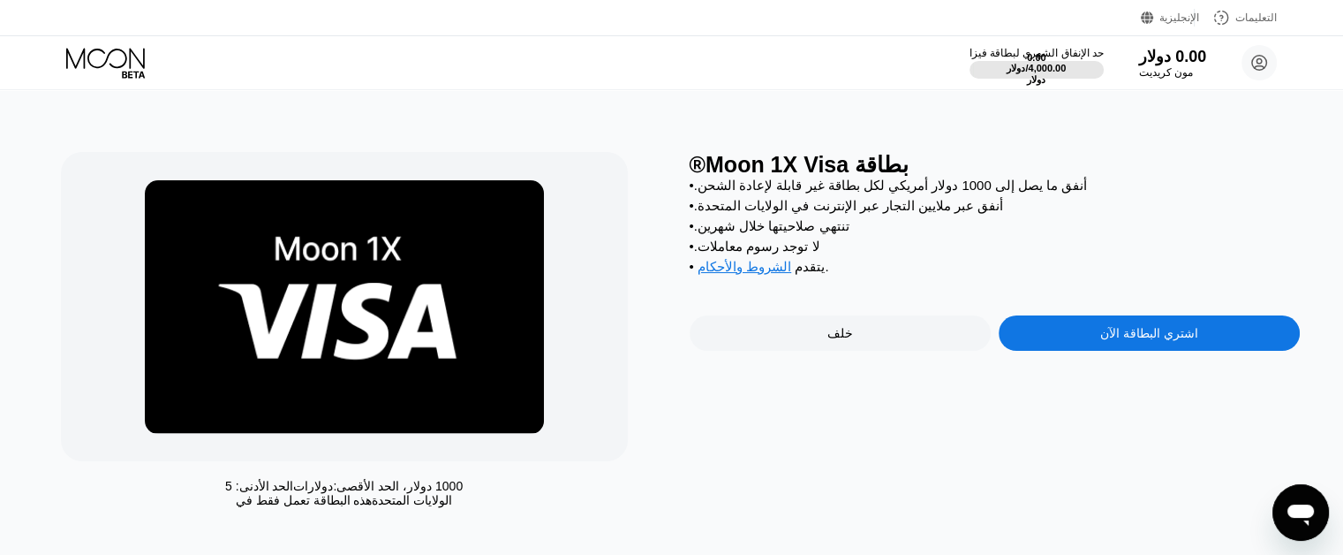
click at [1129, 340] on font "اشتري البطاقة الآن" at bounding box center [1150, 333] width 98 height 14
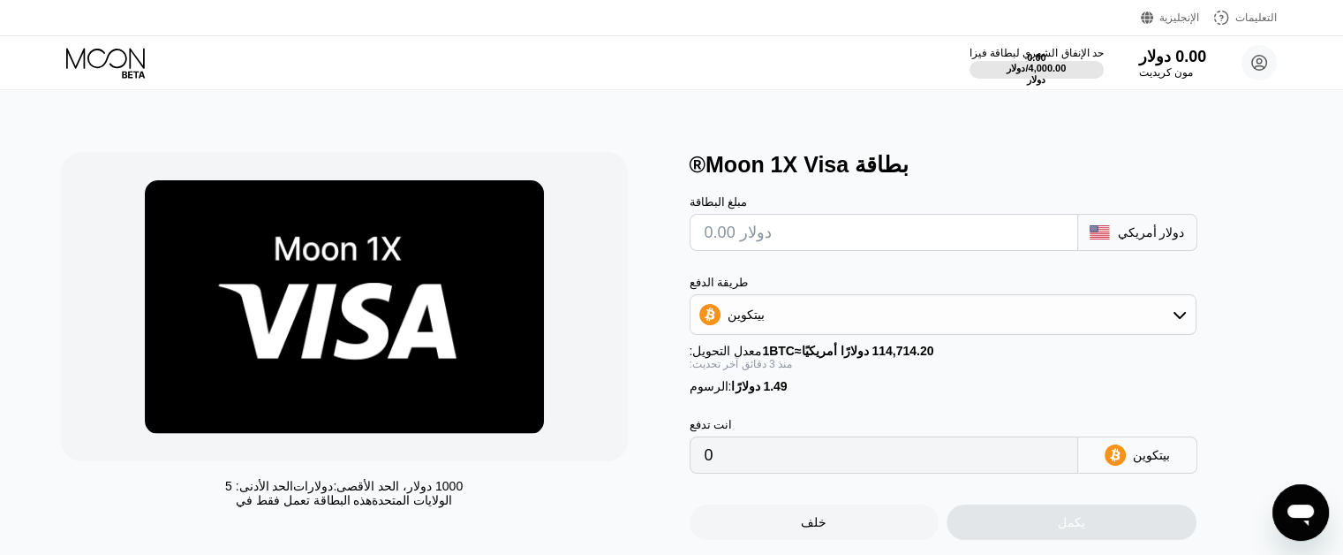
click at [812, 231] on input "text" at bounding box center [884, 232] width 359 height 35
type input "$1"
type input "0.00002171"
type input "$1"
click at [785, 330] on div "بيتكوين" at bounding box center [943, 314] width 505 height 35
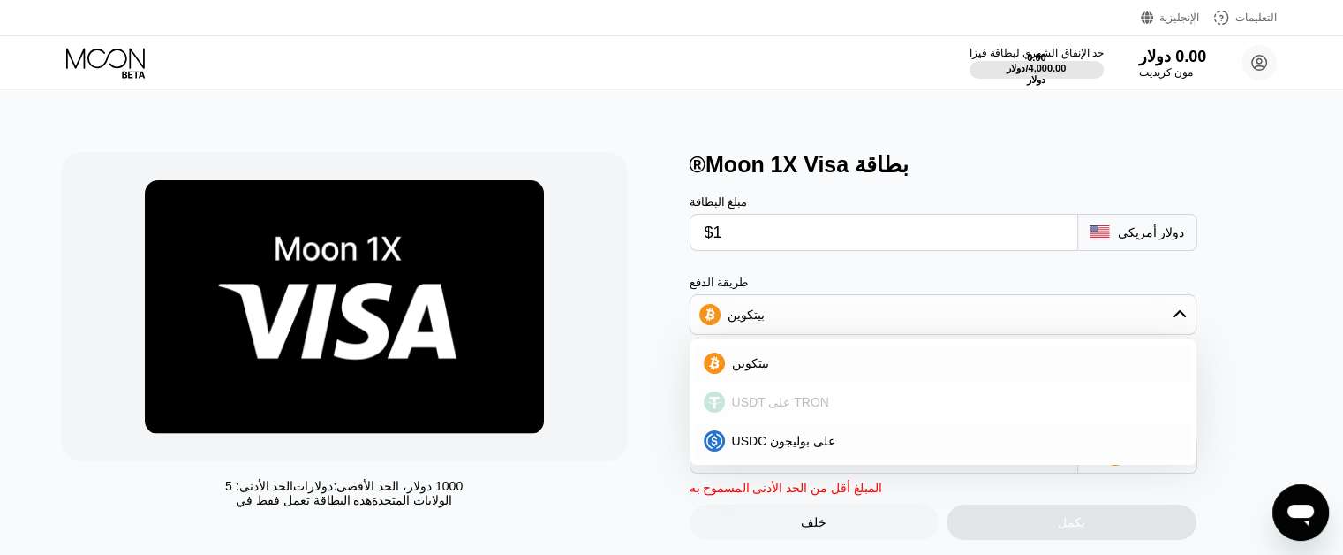
click at [777, 420] on div "USDT على TRON" at bounding box center [943, 401] width 496 height 35
type input "2.52"
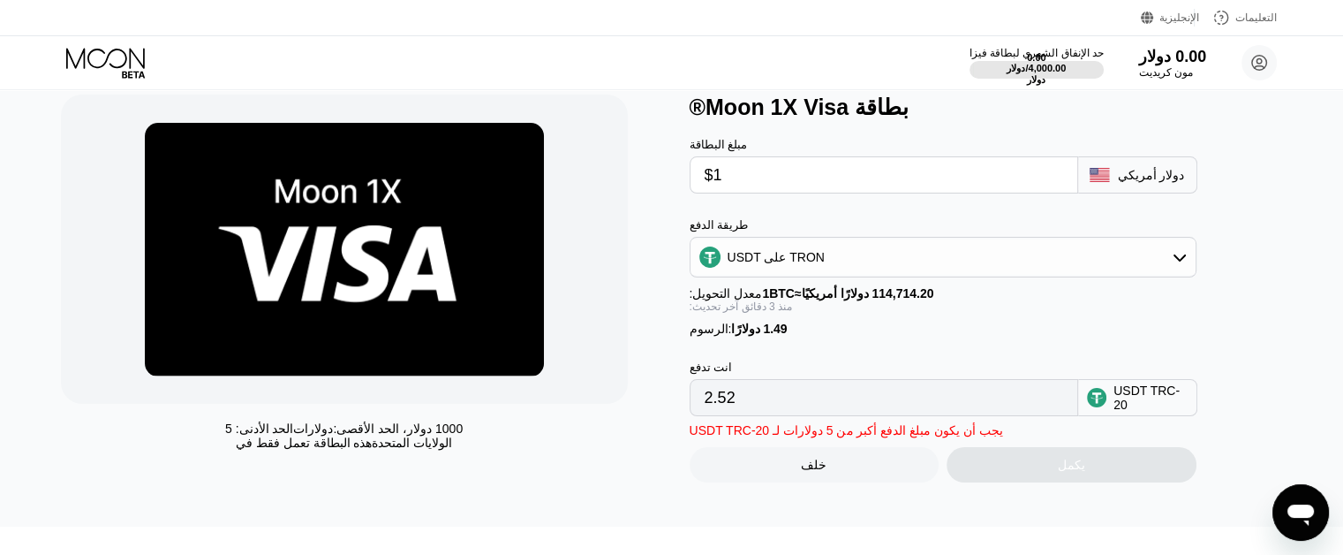
scroll to position [88, 0]
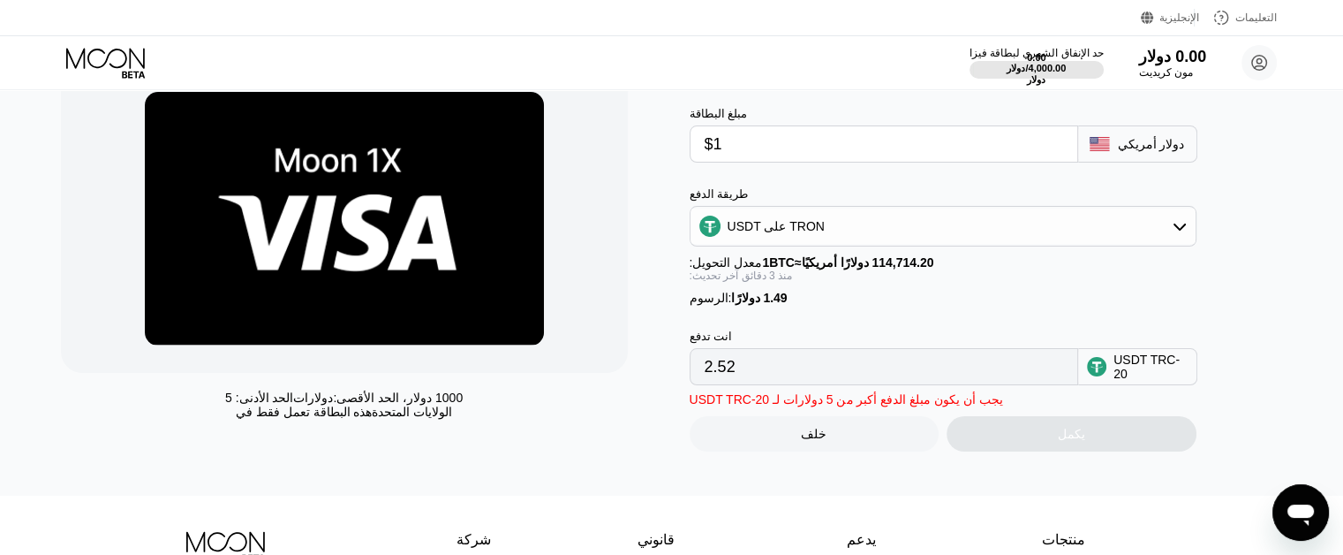
click at [774, 296] on div "طريقة الدفع USDT على TRON معدل التحويل: 1 BTC ≈ 114,714.20 دولارًا أمريكيًا آخر…" at bounding box center [943, 245] width 507 height 117
click at [744, 305] on font "1.49 دولارًا" at bounding box center [759, 298] width 56 height 14
click at [744, 321] on div "انت تدفع 2.52 USDT TRC-20" at bounding box center [972, 345] width 565 height 80
click at [737, 152] on input "$1" at bounding box center [884, 143] width 359 height 35
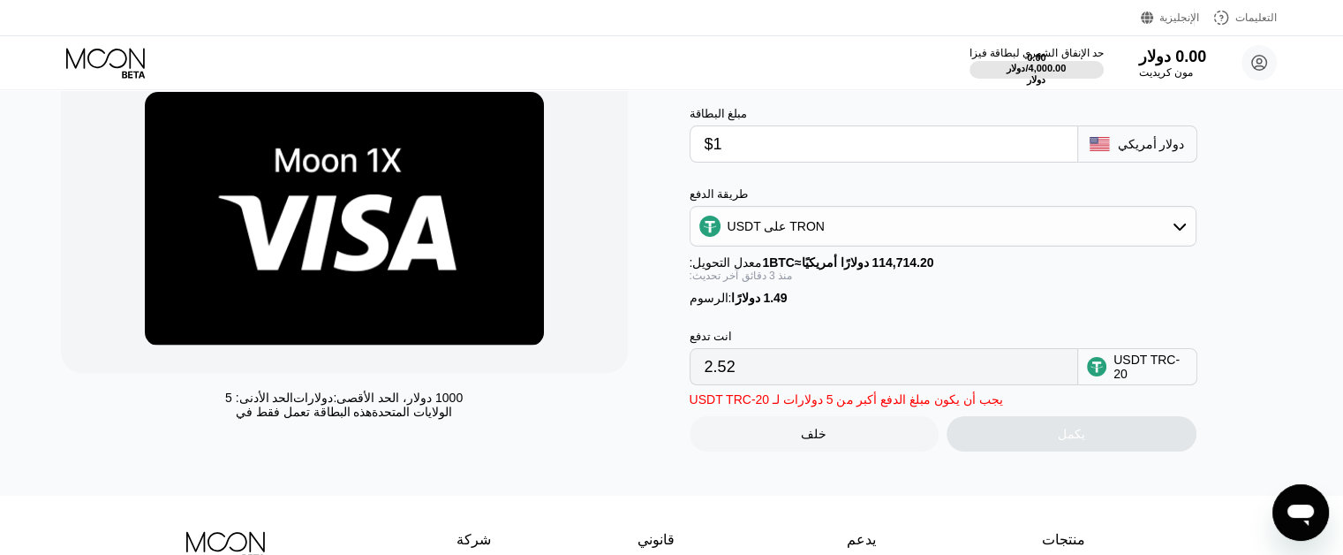
type input "$5"
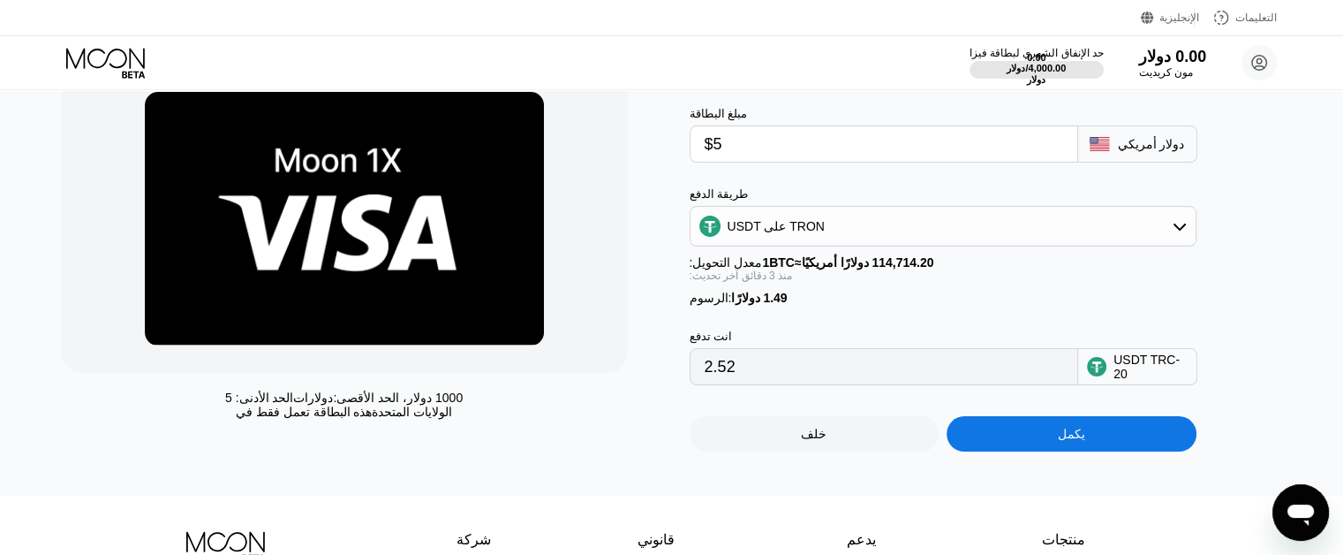
type input "6.56"
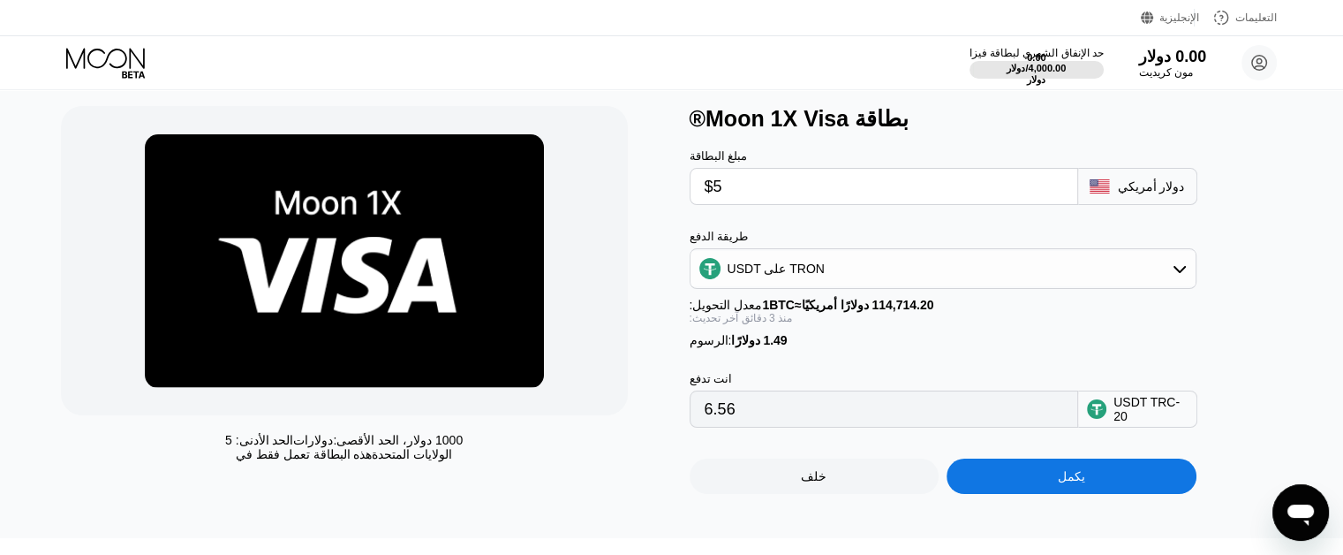
scroll to position [0, 0]
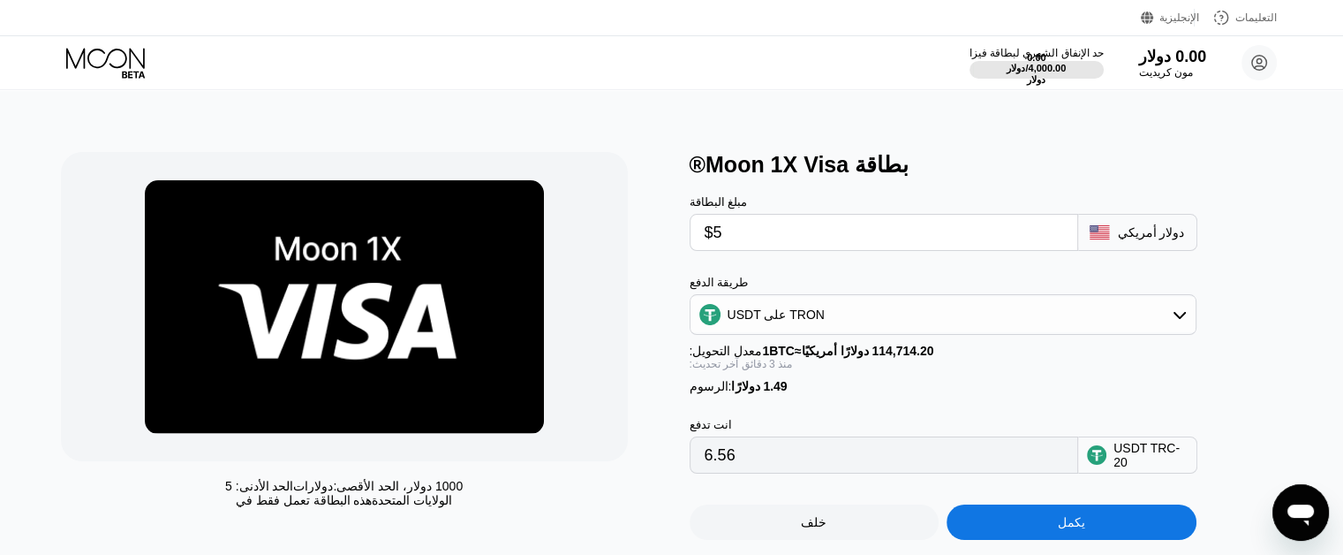
type input "$5"
